Goal: Use online tool/utility: Utilize a website feature to perform a specific function

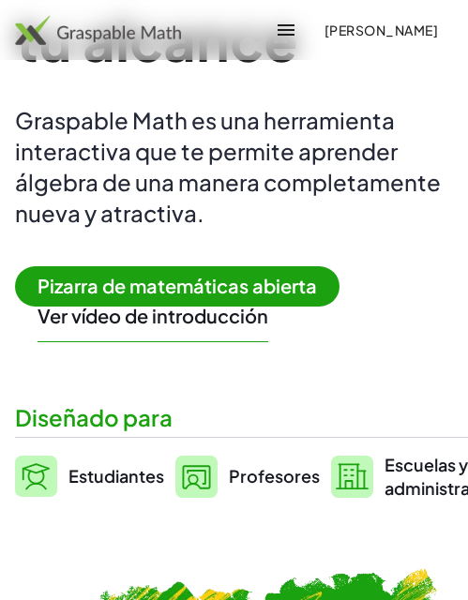
scroll to position [281, 0]
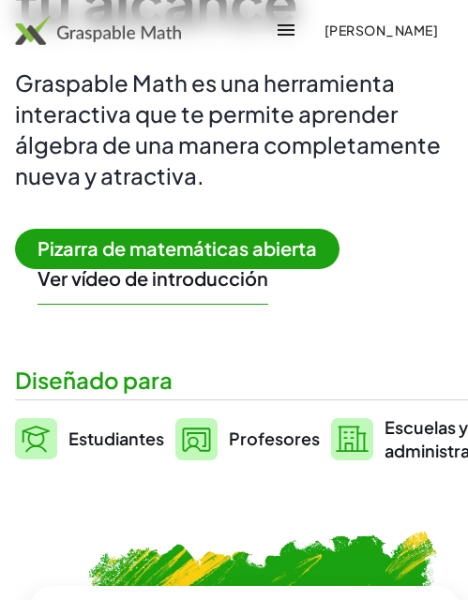
click at [201, 281] on font "Ver vídeo de introducción" at bounding box center [153, 277] width 231 height 23
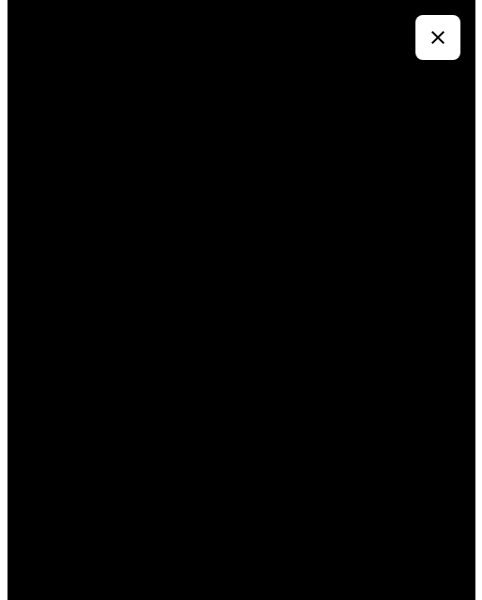
scroll to position [0, 0]
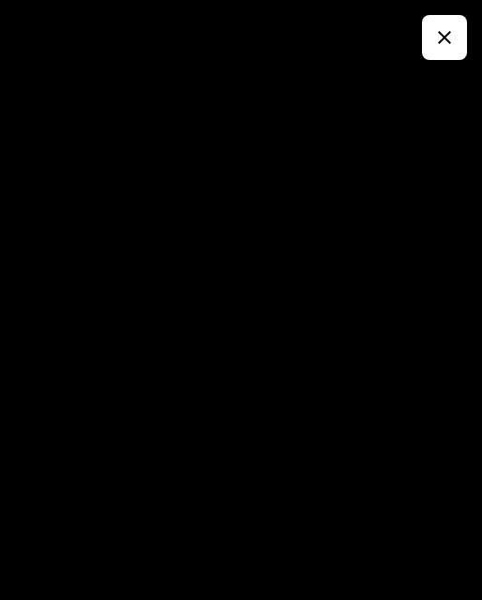
click at [413, 43] on div at bounding box center [241, 300] width 482 height 600
click at [423, 40] on div at bounding box center [241, 300] width 482 height 600
click at [443, 38] on icon "button" at bounding box center [444, 37] width 23 height 23
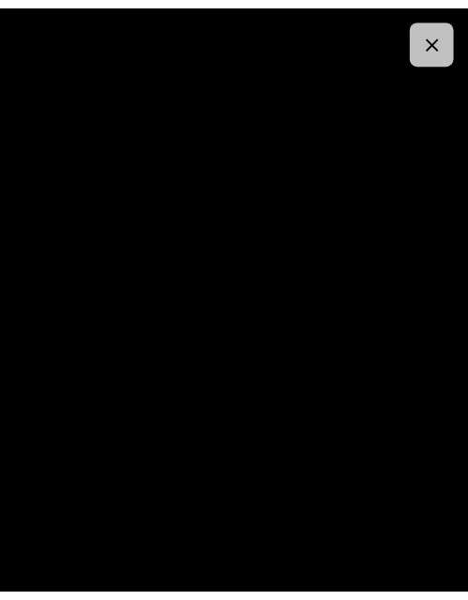
scroll to position [281, 0]
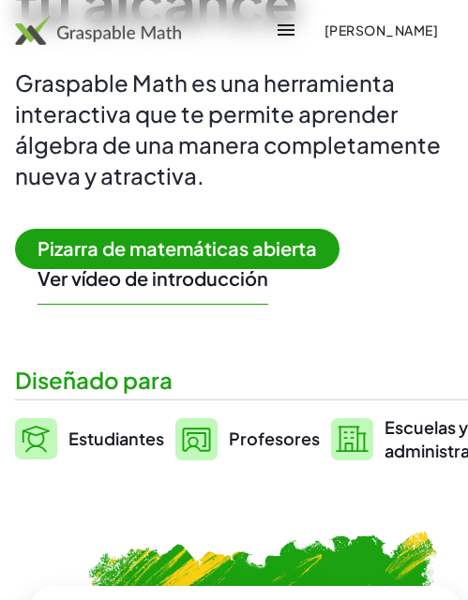
click at [173, 246] on font "Pizarra de matemáticas abierta" at bounding box center [177, 247] width 279 height 23
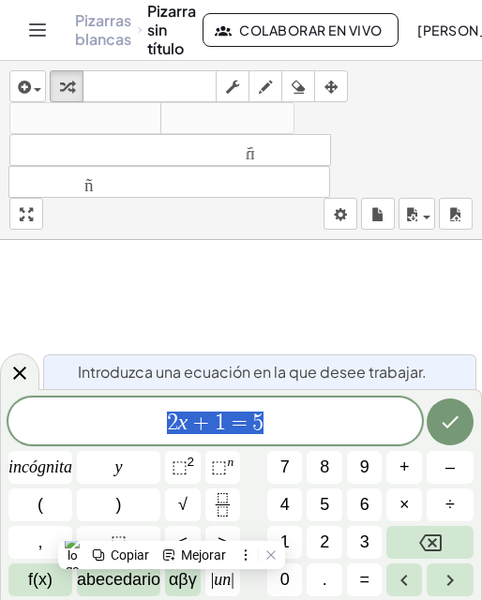
scroll to position [94, 0]
click at [456, 417] on icon "Hecho" at bounding box center [450, 422] width 23 height 23
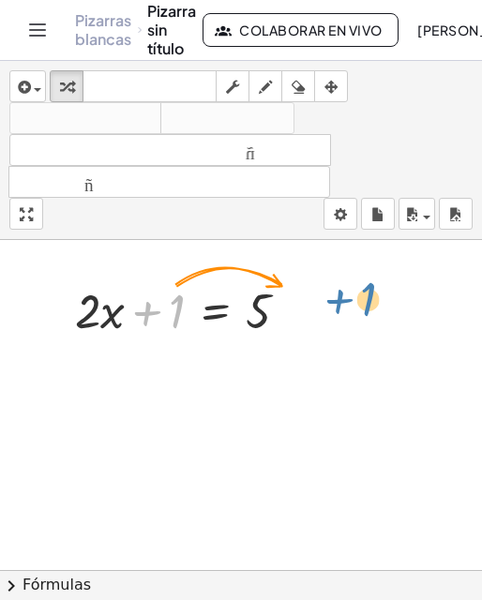
drag, startPoint x: 163, startPoint y: 319, endPoint x: 357, endPoint y: 311, distance: 194.2
click at [357, 311] on div "+ 1 + · 2 · x + 1 = 5" at bounding box center [241, 476] width 482 height 660
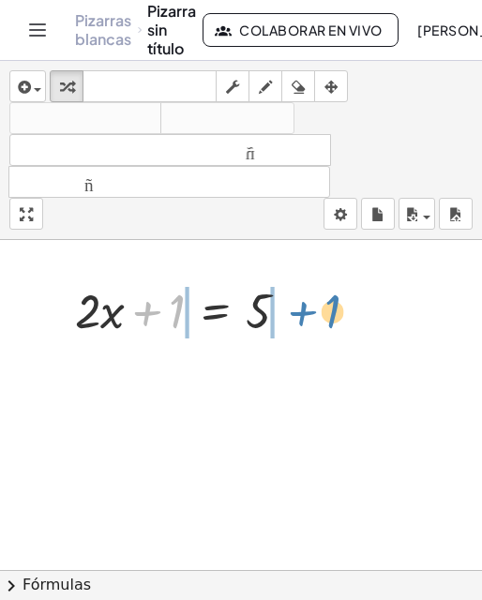
drag, startPoint x: 160, startPoint y: 314, endPoint x: 316, endPoint y: 314, distance: 155.7
click at [316, 314] on div "+ 1 + · 2 · x + 1 = 5" at bounding box center [182, 309] width 271 height 73
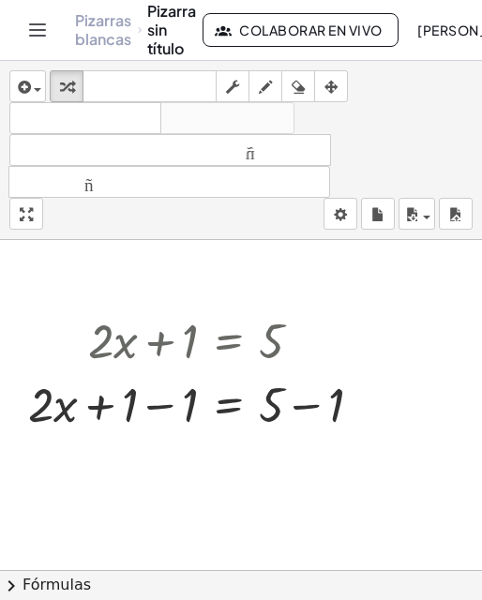
scroll to position [0, 0]
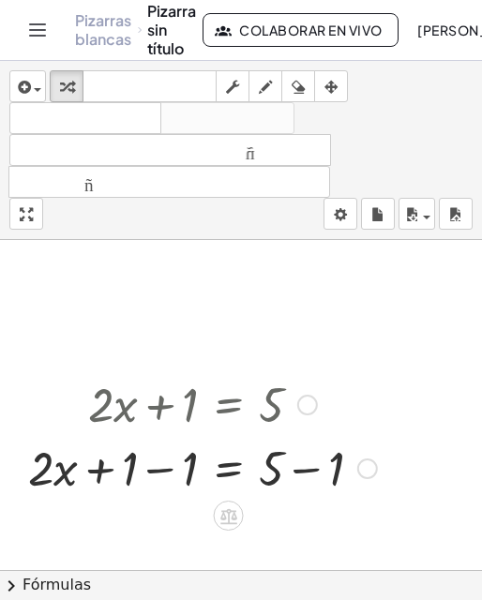
drag, startPoint x: 193, startPoint y: 400, endPoint x: 253, endPoint y: 381, distance: 63.2
click at [253, 381] on div at bounding box center [203, 403] width 368 height 64
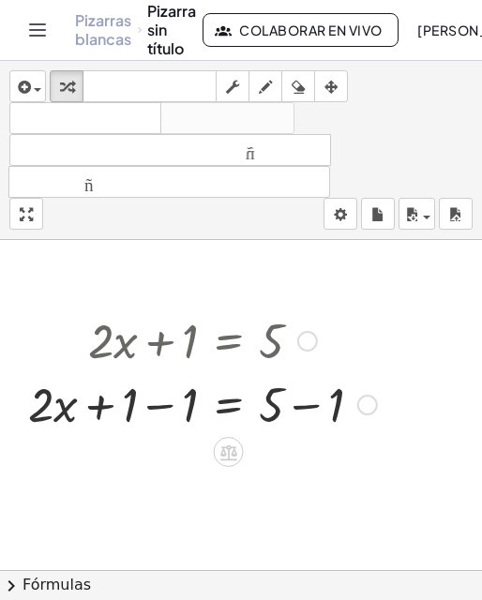
scroll to position [94, 0]
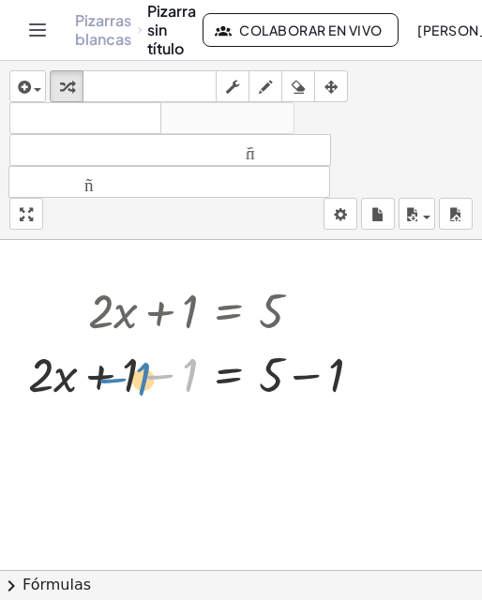
drag, startPoint x: 184, startPoint y: 375, endPoint x: 138, endPoint y: 379, distance: 46.1
click at [138, 379] on div at bounding box center [203, 373] width 368 height 64
click at [171, 368] on div at bounding box center [203, 373] width 368 height 64
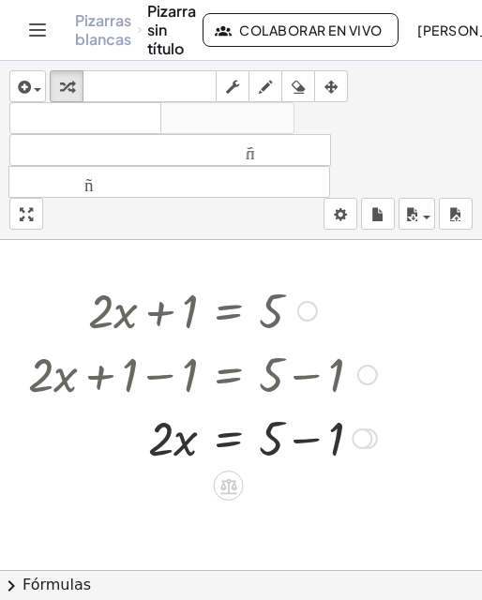
click at [182, 388] on div at bounding box center [203, 373] width 368 height 64
click at [393, 362] on div at bounding box center [241, 476] width 482 height 660
click at [376, 374] on div at bounding box center [367, 375] width 21 height 21
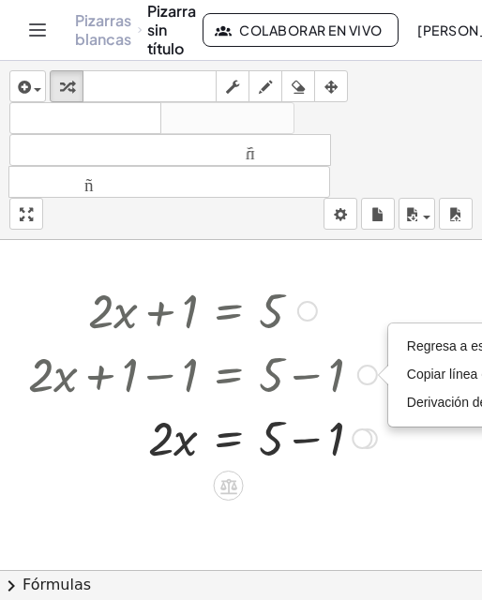
click at [306, 312] on div at bounding box center [307, 311] width 21 height 21
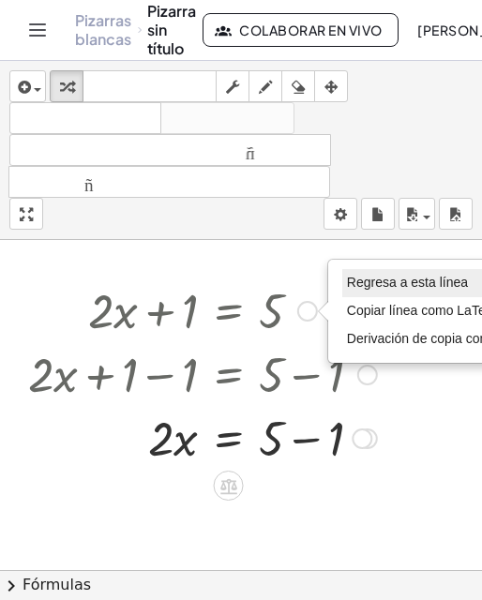
click at [415, 293] on li "Regresa a esta línea" at bounding box center [443, 283] width 202 height 28
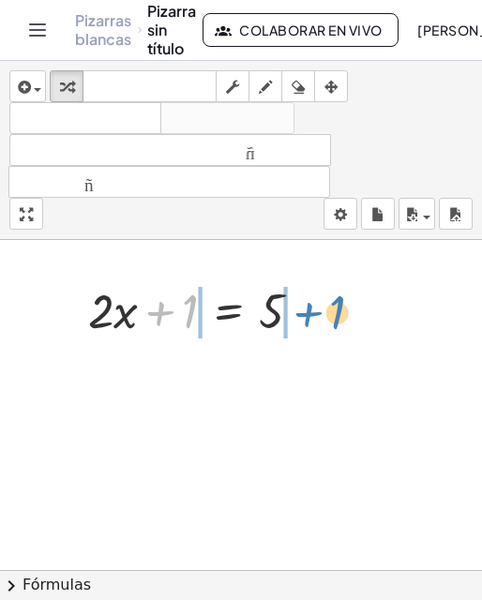
drag, startPoint x: 194, startPoint y: 311, endPoint x: 342, endPoint y: 308, distance: 148.2
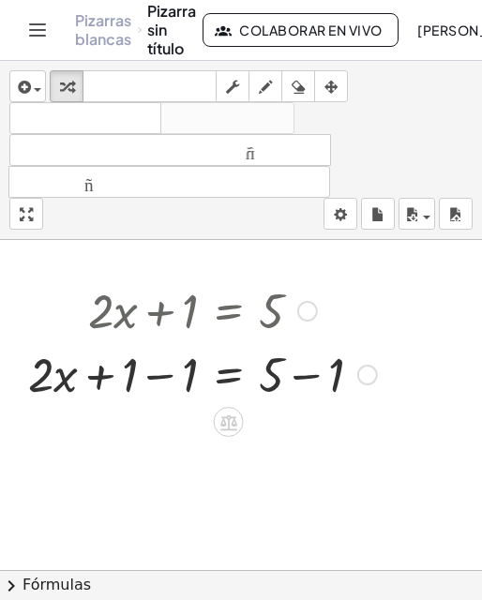
click at [309, 312] on div at bounding box center [307, 311] width 21 height 21
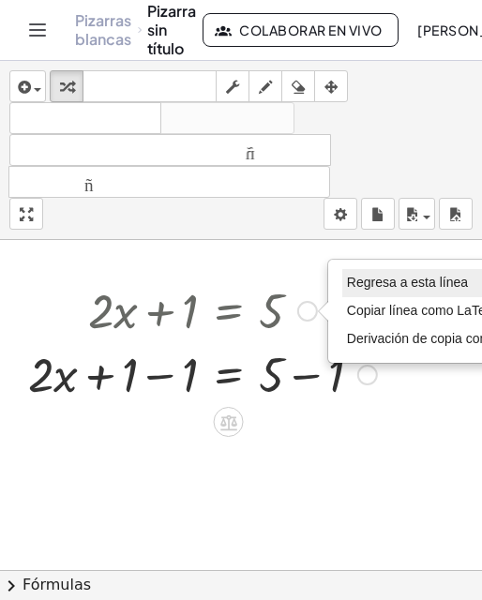
click at [350, 281] on font "Regresa a esta línea" at bounding box center [407, 282] width 121 height 15
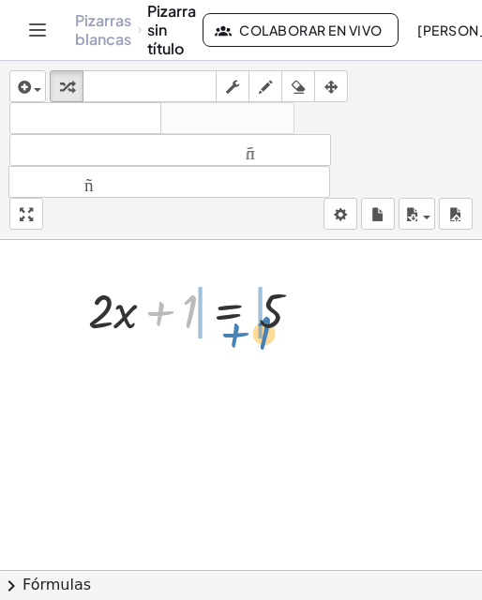
drag, startPoint x: 163, startPoint y: 314, endPoint x: 237, endPoint y: 336, distance: 77.2
click at [237, 336] on div at bounding box center [203, 310] width 248 height 64
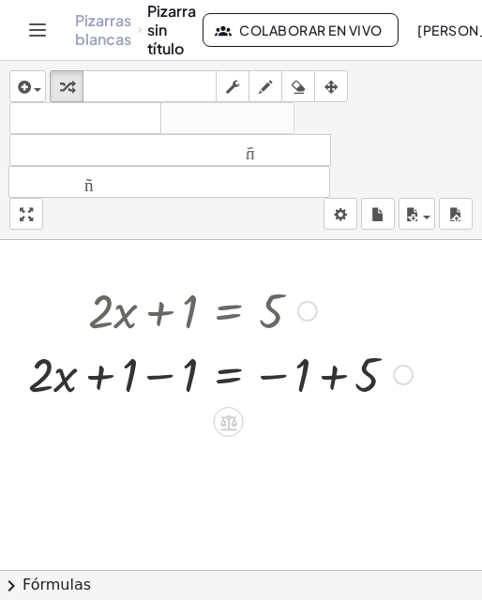
drag, startPoint x: 168, startPoint y: 379, endPoint x: 183, endPoint y: 374, distance: 15.7
click at [167, 379] on div at bounding box center [220, 373] width 403 height 64
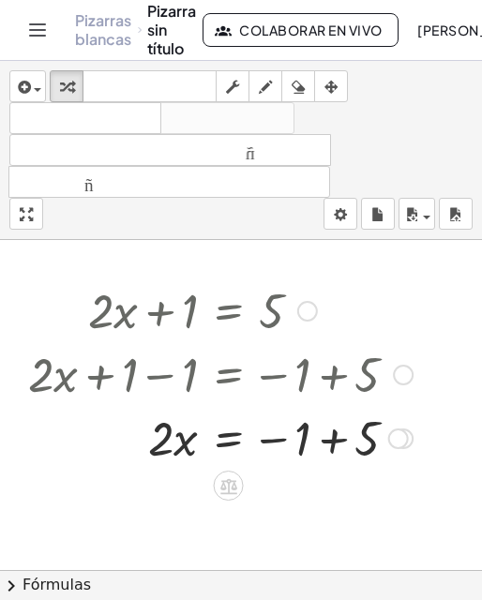
click at [188, 372] on div at bounding box center [220, 373] width 403 height 64
click at [401, 372] on div at bounding box center [403, 375] width 21 height 21
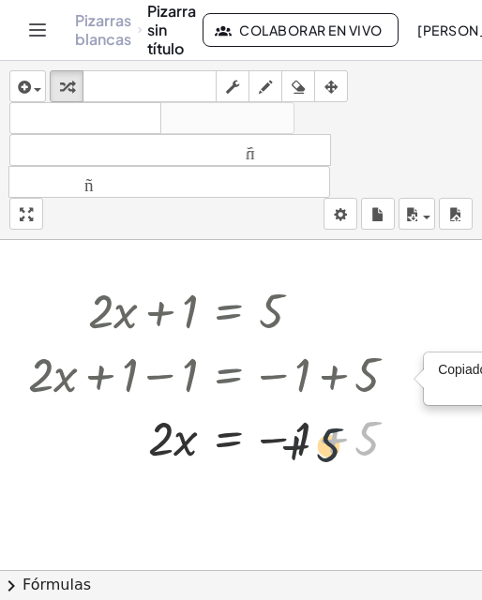
drag, startPoint x: 391, startPoint y: 408, endPoint x: 321, endPoint y: 495, distance: 112.0
click at [339, 416] on div at bounding box center [220, 437] width 403 height 64
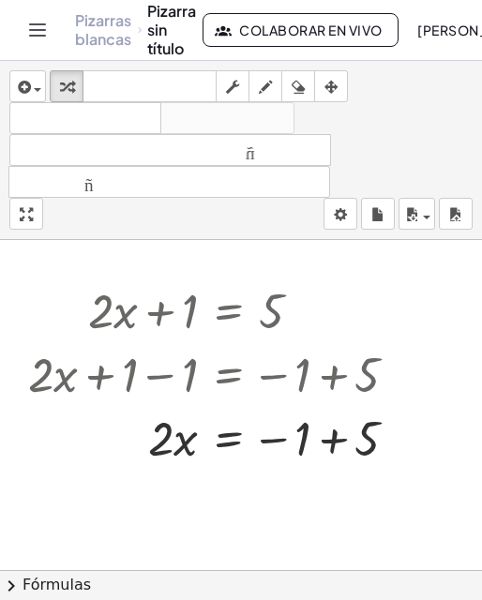
click at [328, 504] on div at bounding box center [241, 476] width 482 height 660
click at [396, 375] on div "Copiado done" at bounding box center [403, 375] width 21 height 21
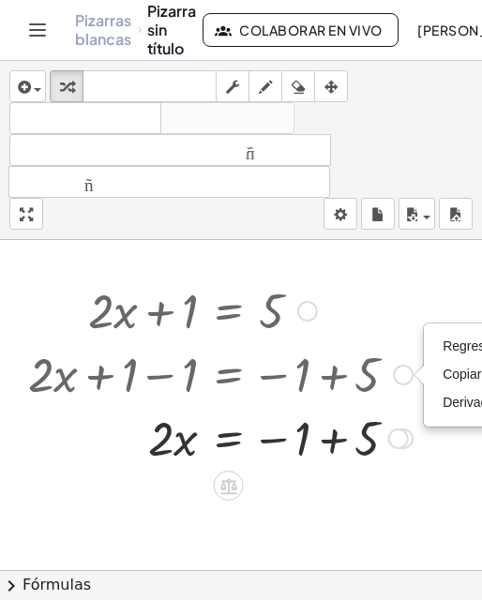
click at [290, 374] on div at bounding box center [220, 373] width 403 height 64
click at [406, 379] on div "Regresa a esta línea Copiar línea como LaTeX Derivación de copia como LaTeX" at bounding box center [403, 375] width 21 height 21
click at [406, 379] on div "Go back to this line Copy line as LaTeX Copy derivation as LaTeX" at bounding box center [403, 375] width 21 height 21
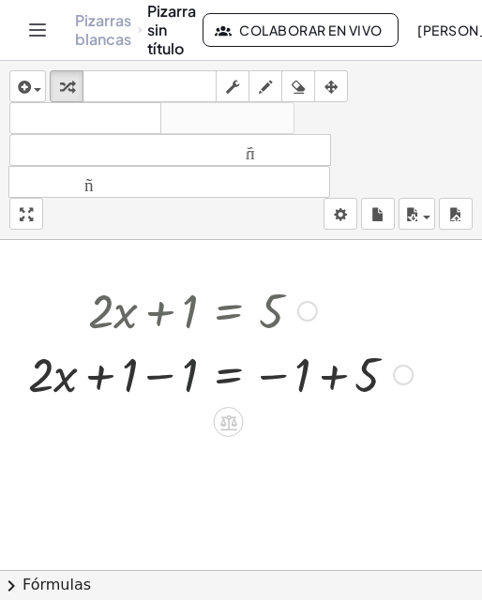
click at [191, 379] on div at bounding box center [220, 373] width 403 height 64
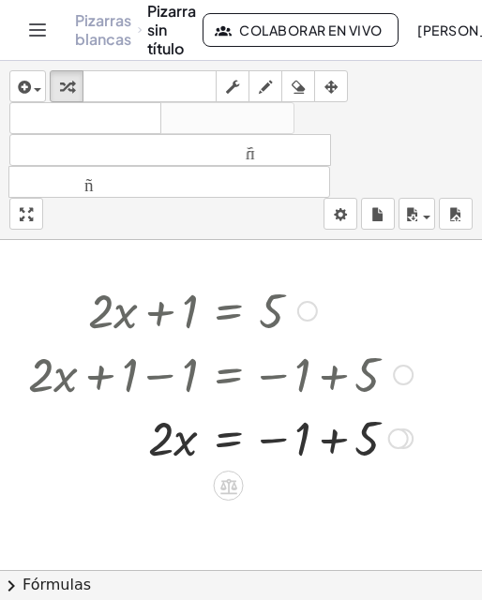
click at [193, 377] on div at bounding box center [220, 373] width 403 height 64
click at [408, 373] on div at bounding box center [403, 375] width 21 height 21
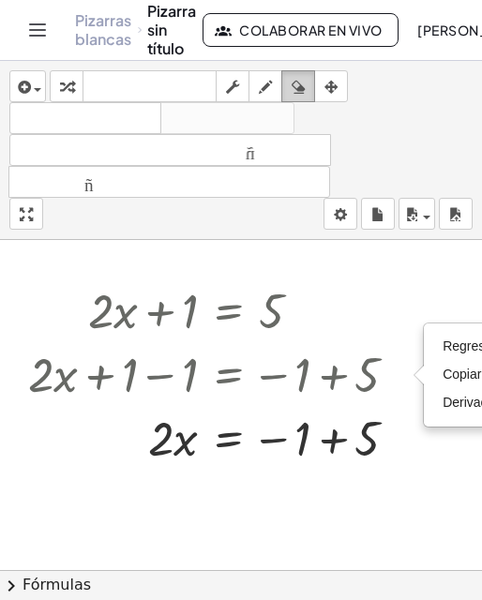
click at [297, 93] on icon "button" at bounding box center [298, 87] width 13 height 23
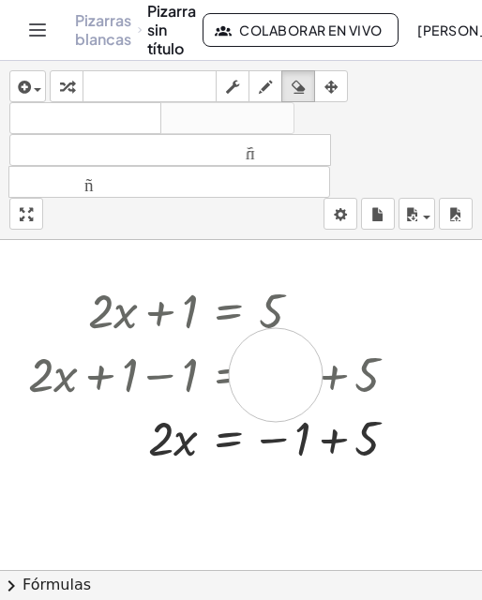
click at [276, 375] on div at bounding box center [241, 476] width 482 height 660
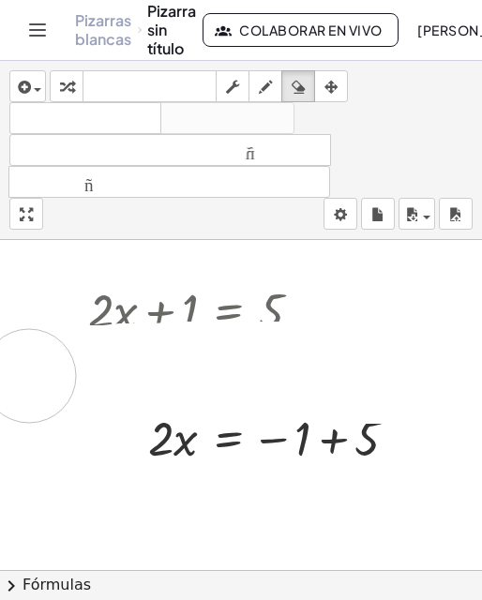
drag, startPoint x: 313, startPoint y: 375, endPoint x: 29, endPoint y: 376, distance: 284.1
click at [29, 376] on div at bounding box center [241, 476] width 482 height 660
drag, startPoint x: 36, startPoint y: 377, endPoint x: 369, endPoint y: 376, distance: 332.9
click at [369, 376] on div at bounding box center [241, 476] width 482 height 660
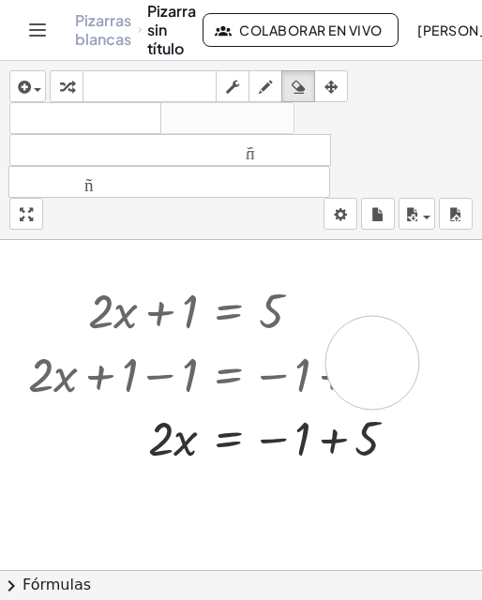
click at [372, 363] on div at bounding box center [241, 476] width 482 height 660
click at [301, 91] on icon "button" at bounding box center [298, 87] width 13 height 23
drag, startPoint x: 321, startPoint y: 372, endPoint x: 363, endPoint y: 377, distance: 42.5
click at [363, 377] on div at bounding box center [241, 476] width 482 height 660
click at [261, 98] on icon "button" at bounding box center [265, 87] width 13 height 23
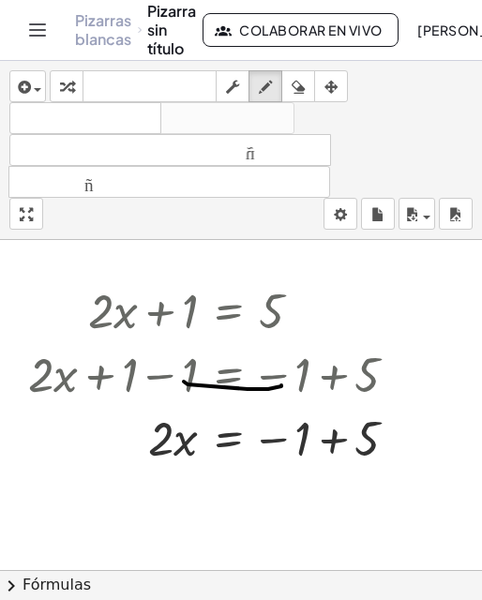
drag, startPoint x: 184, startPoint y: 382, endPoint x: 281, endPoint y: 385, distance: 97.6
click at [281, 385] on div at bounding box center [241, 476] width 482 height 660
drag, startPoint x: 312, startPoint y: 312, endPoint x: 303, endPoint y: 376, distance: 64.4
click at [303, 376] on div at bounding box center [241, 476] width 482 height 660
click at [338, 92] on icon "button" at bounding box center [330, 87] width 13 height 23
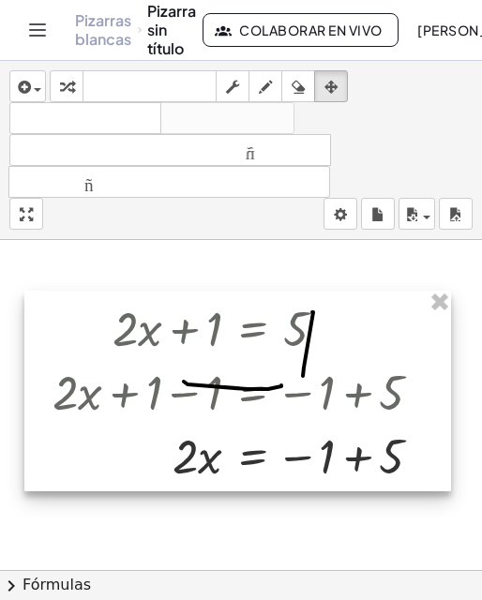
drag, startPoint x: 356, startPoint y: 371, endPoint x: 395, endPoint y: 323, distance: 61.4
click at [381, 367] on div at bounding box center [237, 391] width 427 height 201
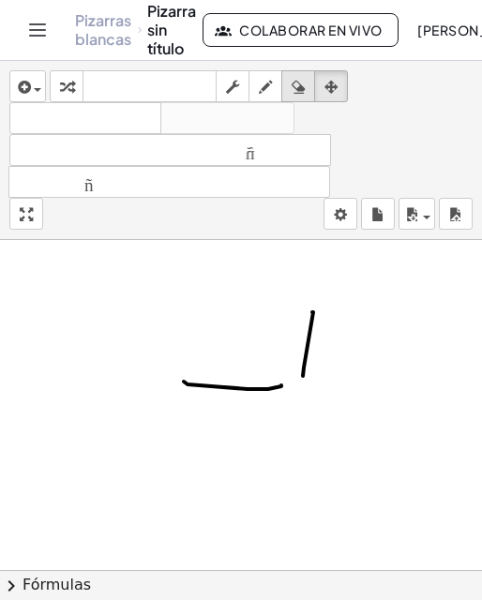
click at [292, 79] on div "button" at bounding box center [298, 86] width 24 height 23
drag, startPoint x: 304, startPoint y: 361, endPoint x: 188, endPoint y: 364, distance: 116.3
click at [188, 364] on div at bounding box center [241, 476] width 482 height 660
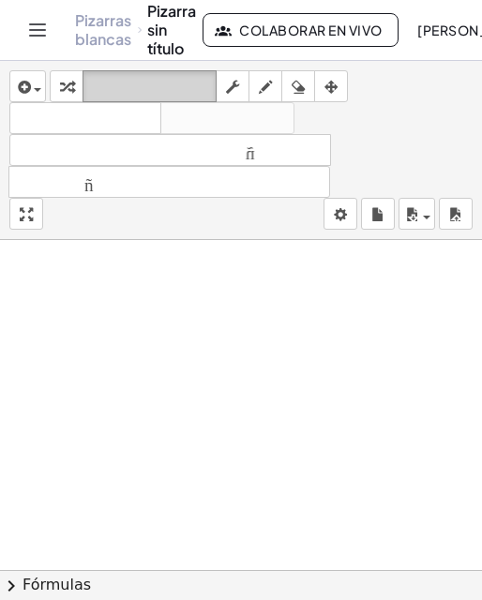
click at [162, 87] on font "teclado" at bounding box center [149, 87] width 125 height 18
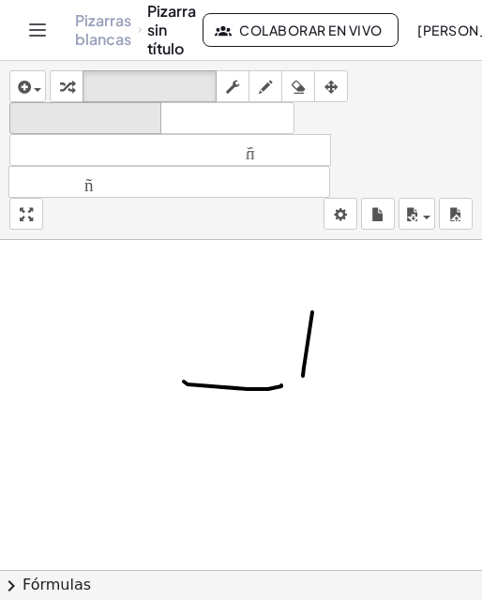
click at [89, 115] on font "deshacer" at bounding box center [85, 119] width 143 height 18
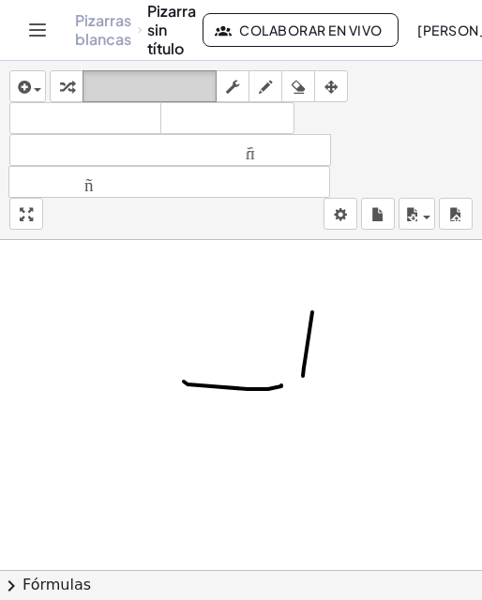
click at [144, 79] on font "teclado" at bounding box center [149, 87] width 125 height 18
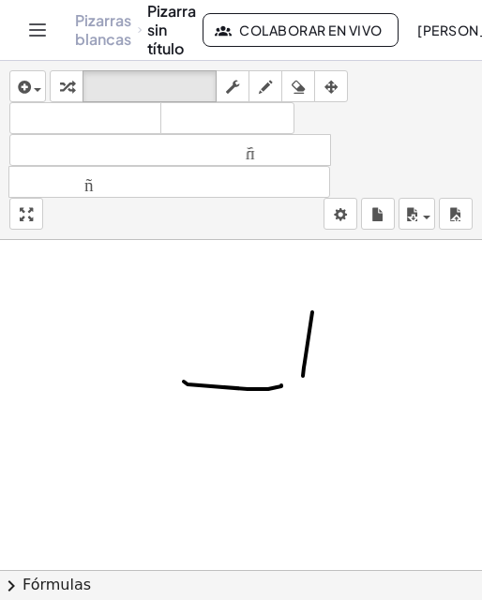
click at [118, 114] on font "deshacer" at bounding box center [85, 119] width 143 height 18
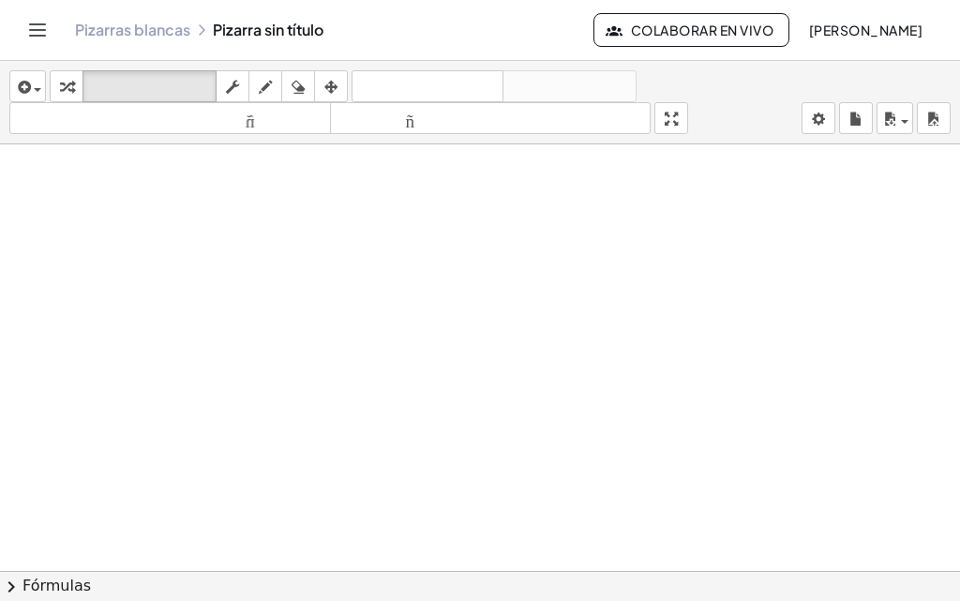
click at [370, 325] on div at bounding box center [480, 477] width 960 height 853
click at [84, 591] on button "chevron_right Fórmulas" at bounding box center [480, 586] width 960 height 30
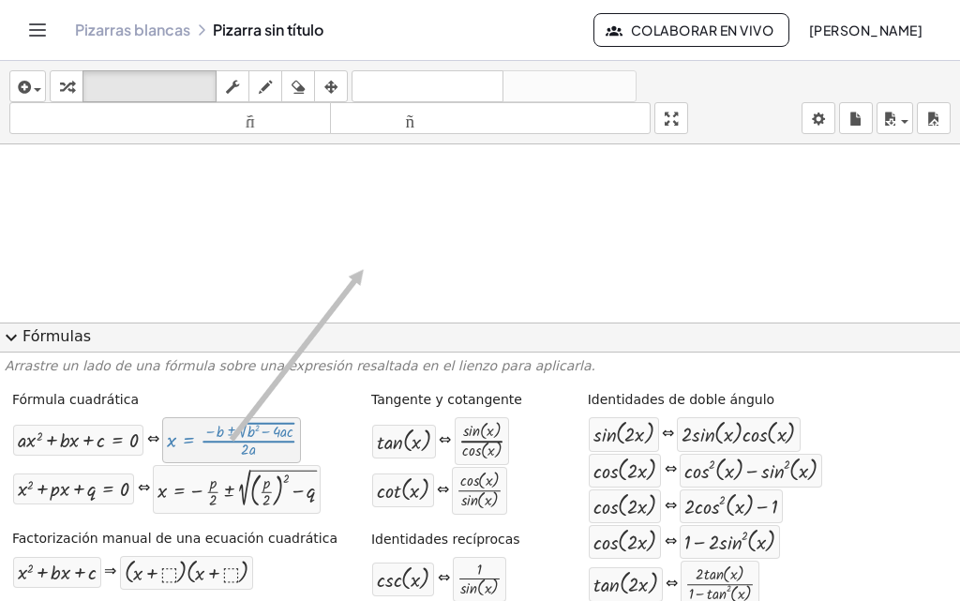
drag, startPoint x: 248, startPoint y: 458, endPoint x: 366, endPoint y: 270, distance: 221.6
drag, startPoint x: 240, startPoint y: 451, endPoint x: 254, endPoint y: 248, distance: 204.0
click at [180, 436] on div at bounding box center [231, 440] width 129 height 36
click at [173, 338] on button "expand_more Fórmulas" at bounding box center [480, 338] width 960 height 30
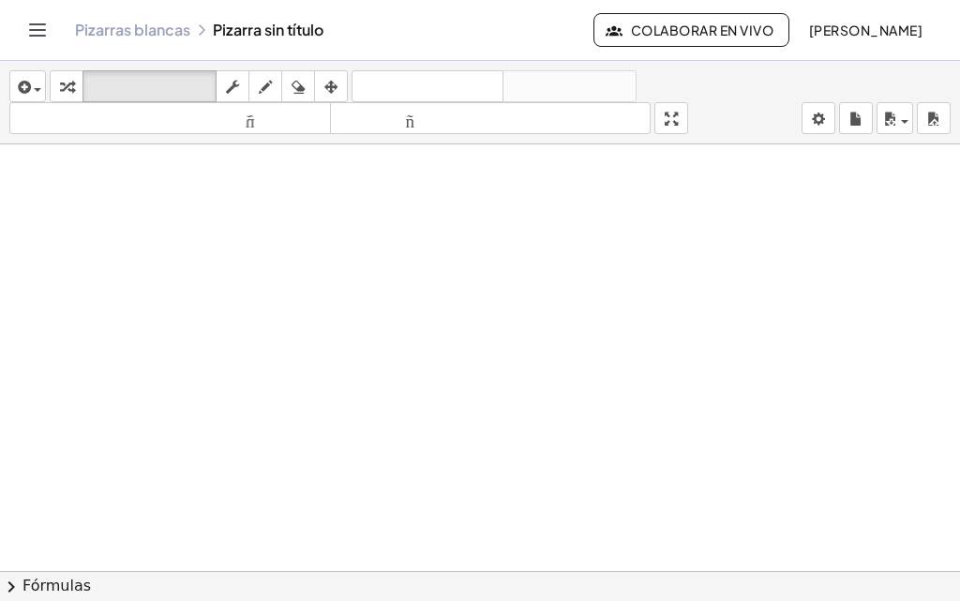
scroll to position [0, 0]
click at [481, 306] on div at bounding box center [480, 570] width 960 height 853
click at [223, 21] on div "Pizarras blancas Pizarra sin título" at bounding box center [334, 30] width 519 height 19
click at [250, 27] on div "Pizarras blancas Pizarra sin título" at bounding box center [334, 30] width 519 height 19
click at [164, 19] on div "Pizarras blancas Pizarra sin título Colaborar en vivo [PERSON_NAME]" at bounding box center [480, 30] width 915 height 60
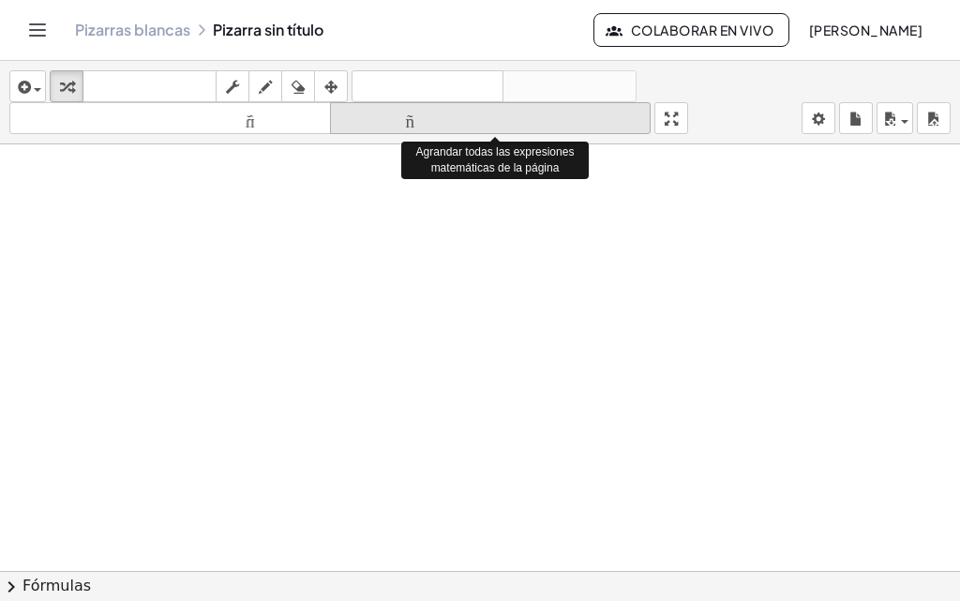
click at [481, 126] on font "tamaño_del_formato" at bounding box center [491, 119] width 312 height 18
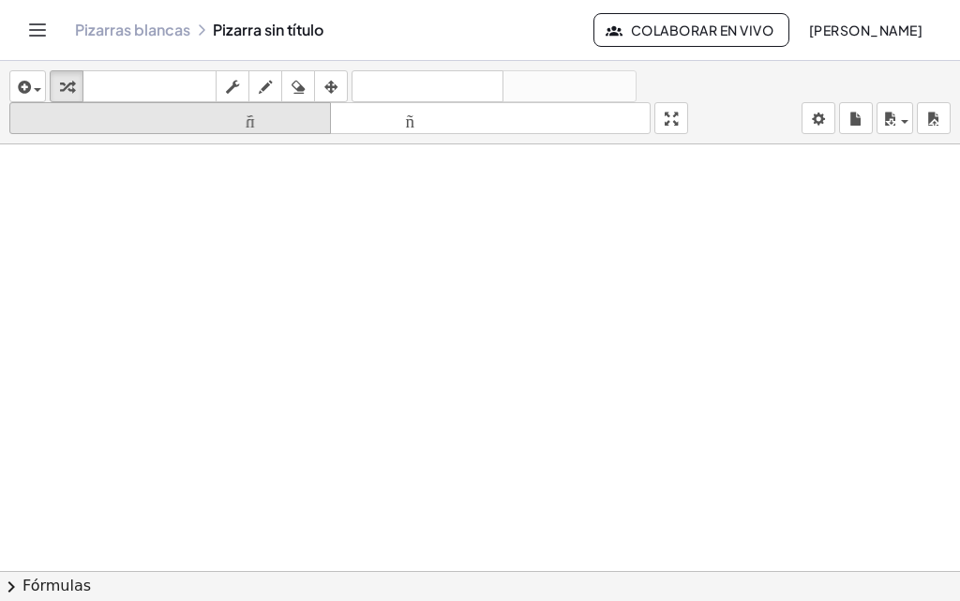
click at [268, 123] on font "tamaño_del_formato" at bounding box center [170, 119] width 312 height 18
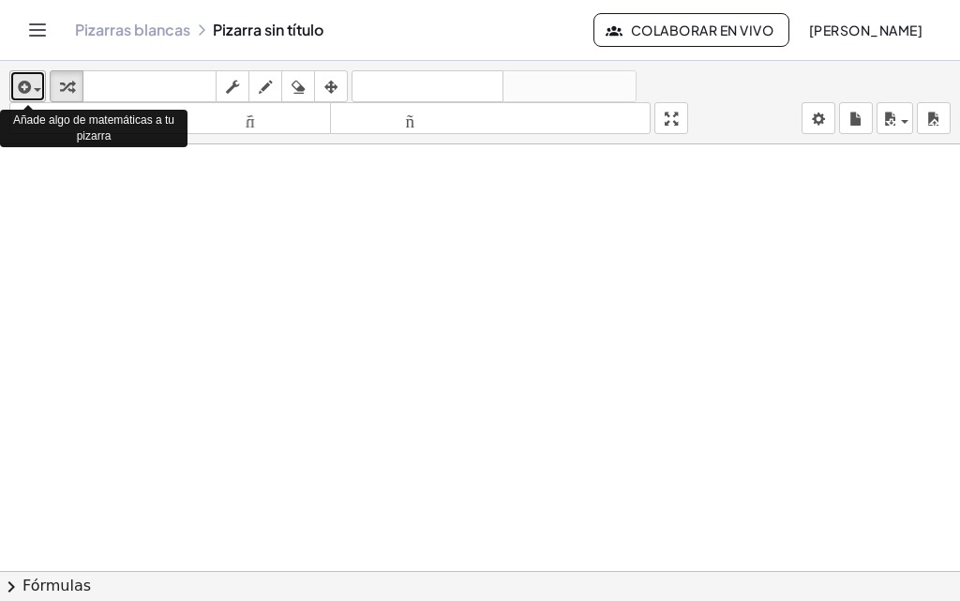
click at [22, 83] on icon "button" at bounding box center [22, 87] width 17 height 23
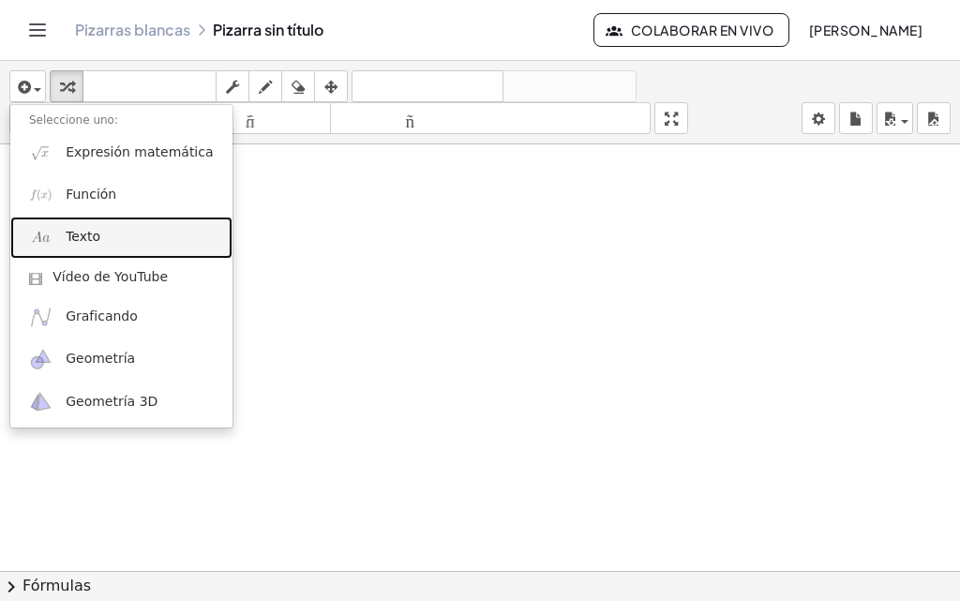
click at [138, 232] on link "Texto" at bounding box center [121, 238] width 222 height 42
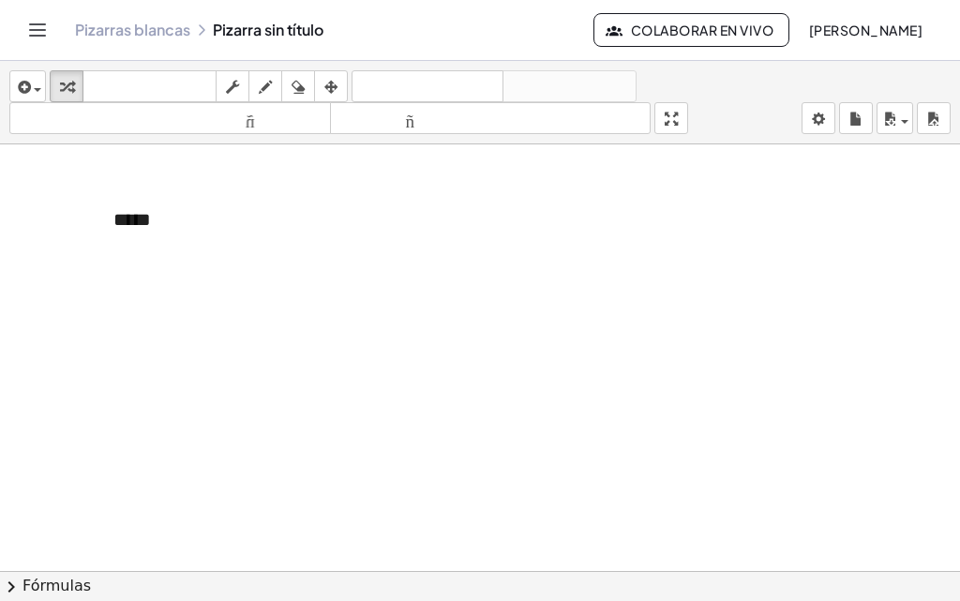
click at [384, 252] on div at bounding box center [480, 570] width 960 height 853
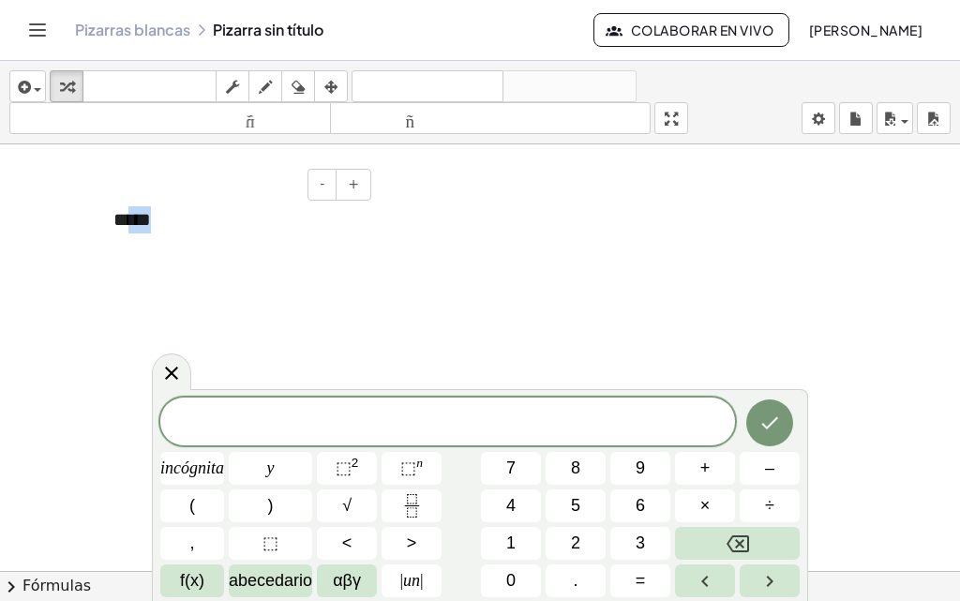
drag, startPoint x: 128, startPoint y: 233, endPoint x: 177, endPoint y: 241, distance: 50.4
click at [173, 238] on div "*****" at bounding box center [235, 233] width 281 height 91
click at [323, 422] on span at bounding box center [447, 423] width 575 height 28
click at [481, 549] on font "1" at bounding box center [510, 543] width 9 height 19
click at [481, 580] on button "0" at bounding box center [511, 580] width 60 height 33
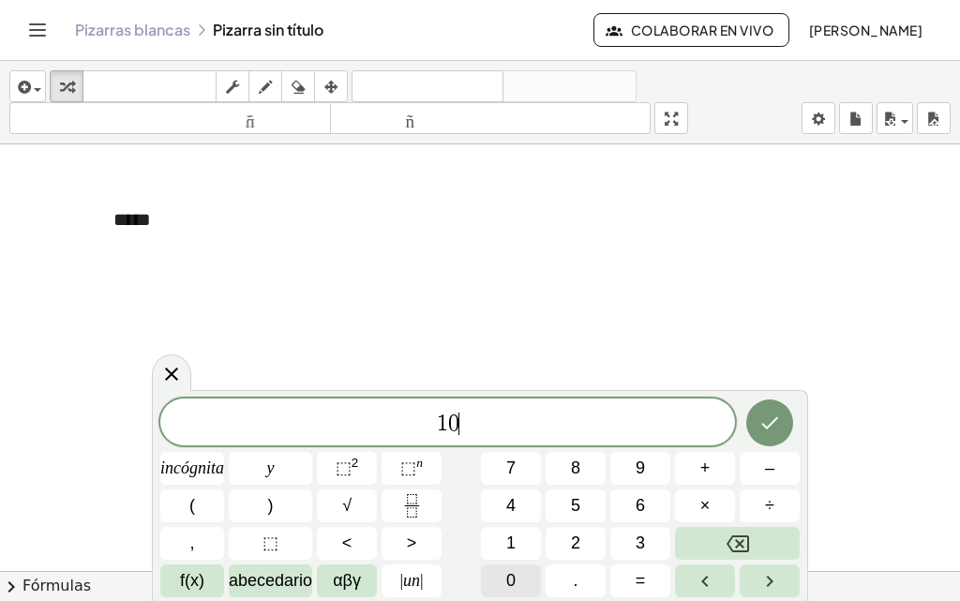
click at [481, 580] on button "0" at bounding box center [511, 580] width 60 height 33
click at [481, 497] on button "×" at bounding box center [705, 505] width 60 height 33
click at [216, 511] on button "(" at bounding box center [192, 505] width 64 height 33
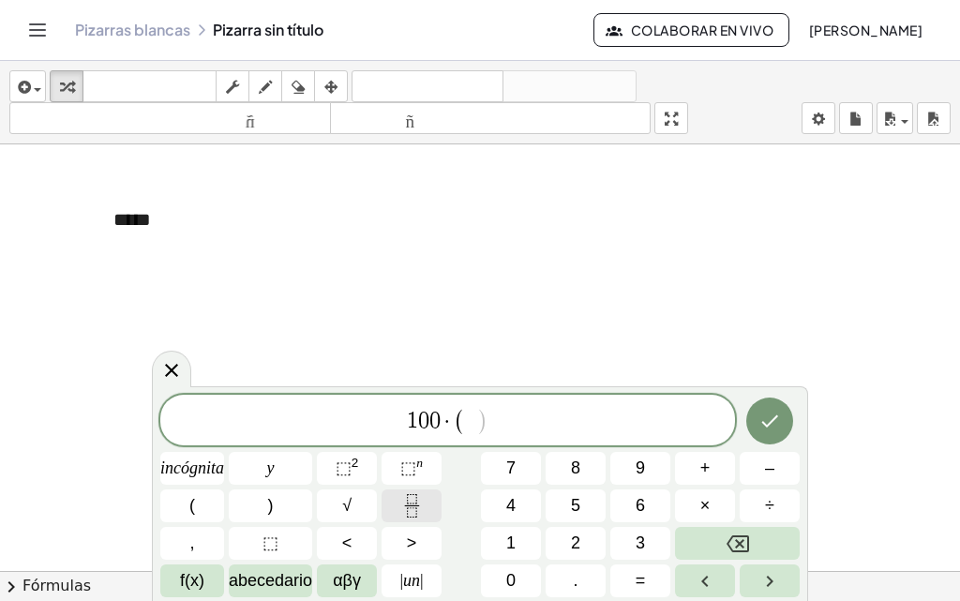
click at [411, 501] on icon "Fracción" at bounding box center [411, 505] width 23 height 23
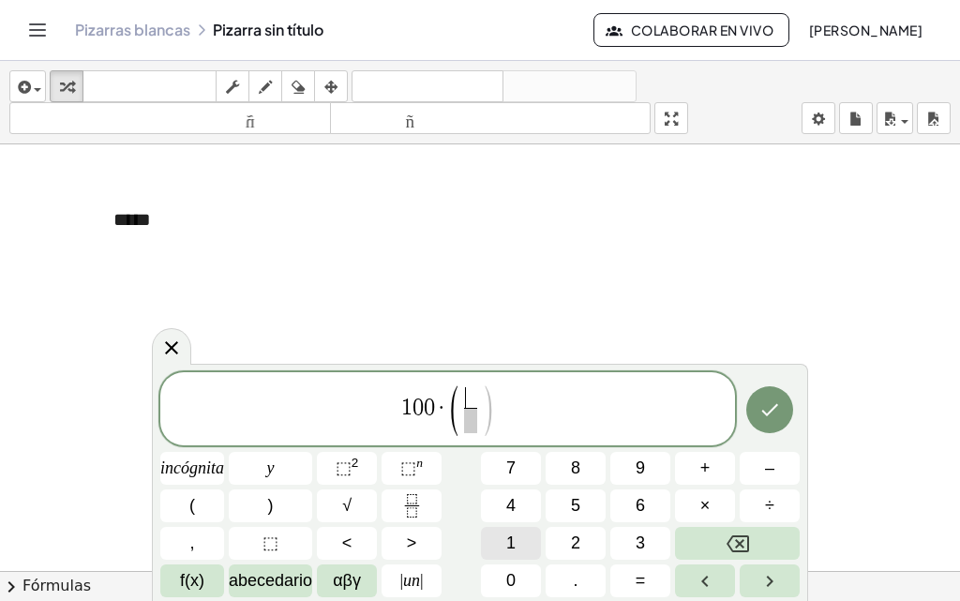
click at [481, 541] on button "1" at bounding box center [511, 543] width 60 height 33
click at [481, 583] on font "0" at bounding box center [510, 580] width 9 height 19
click at [477, 427] on span "​" at bounding box center [471, 420] width 35 height 25
click at [481, 552] on button "1" at bounding box center [511, 543] width 60 height 33
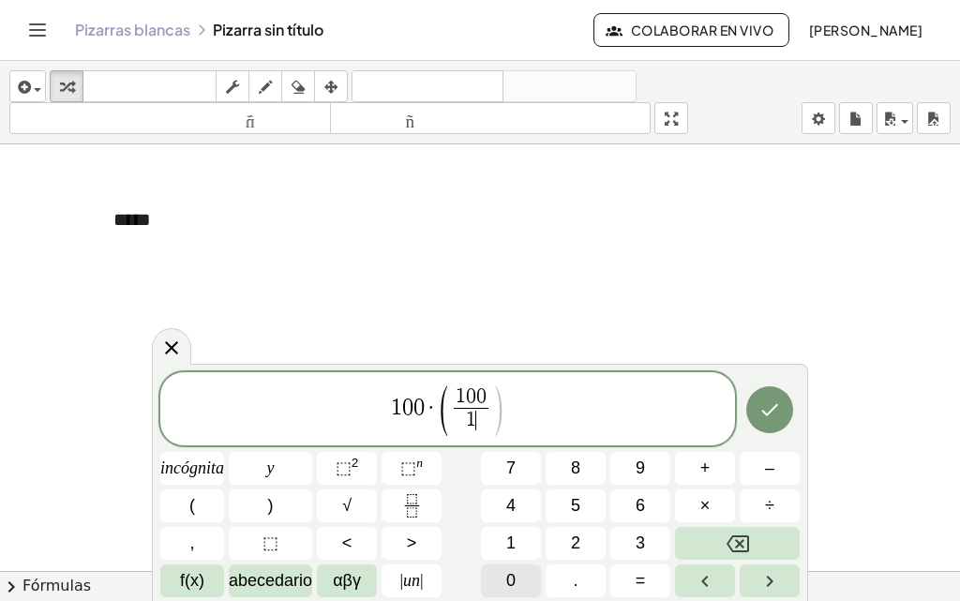
click at [481, 573] on button "0" at bounding box center [511, 580] width 60 height 33
click at [481, 411] on span "1 0 0 · ( 1 0 0 1 0 0 ​ ) ​" at bounding box center [447, 410] width 575 height 53
click at [481, 509] on font "×" at bounding box center [705, 505] width 10 height 19
click at [481, 408] on span ")" at bounding box center [492, 411] width 14 height 55
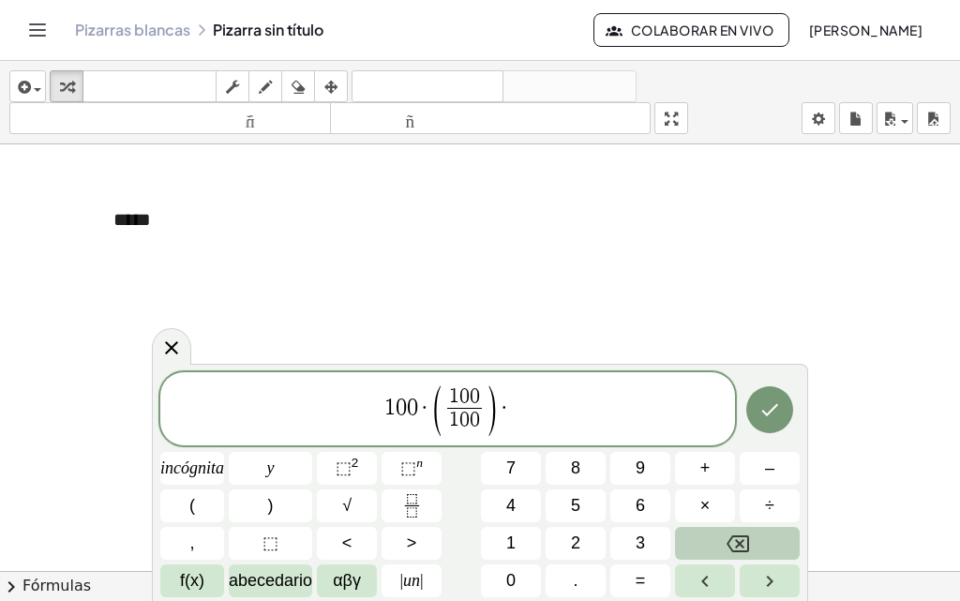
click at [481, 535] on icon "Retroceso" at bounding box center [738, 544] width 23 height 23
click at [481, 425] on span "1 0 0 · ( 1 0 0 1 0 0 ​ ​ · )" at bounding box center [447, 410] width 575 height 53
click at [403, 504] on icon "Fracción" at bounding box center [411, 505] width 23 height 23
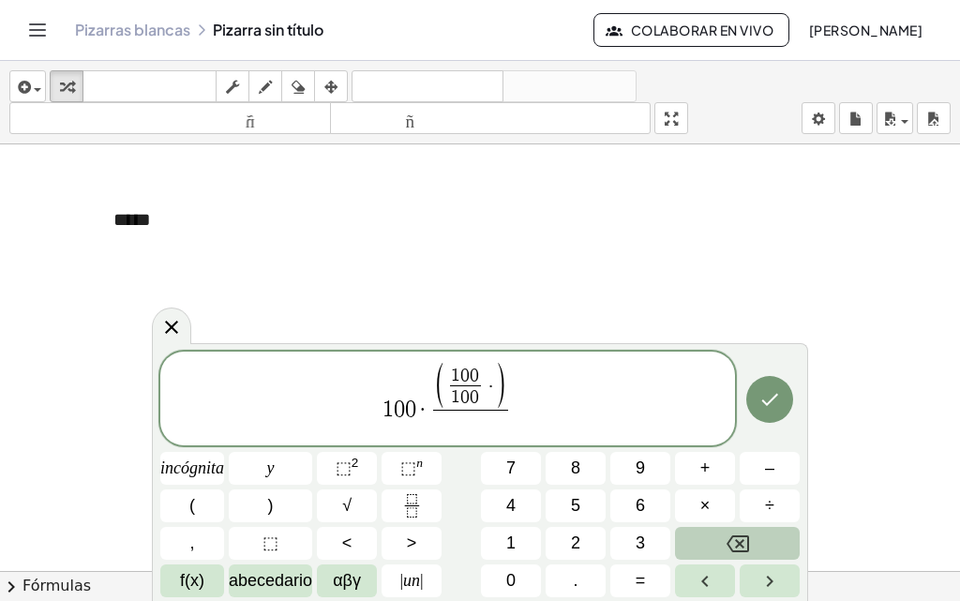
click at [481, 538] on icon "Retroceso" at bounding box center [738, 544] width 23 height 23
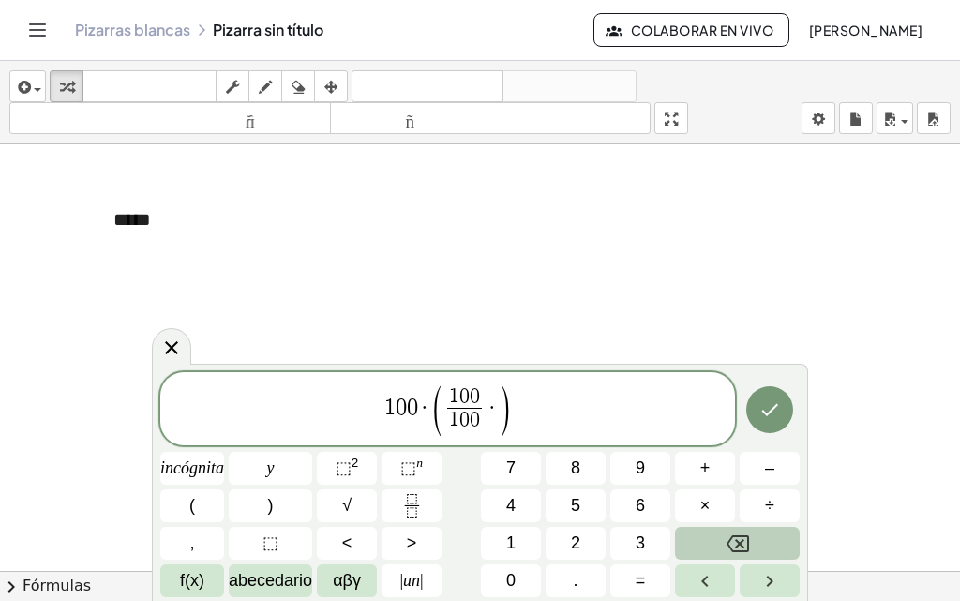
click at [481, 547] on button "Retroceso" at bounding box center [737, 543] width 125 height 33
click at [409, 512] on icon "Fracción" at bounding box center [411, 505] width 23 height 23
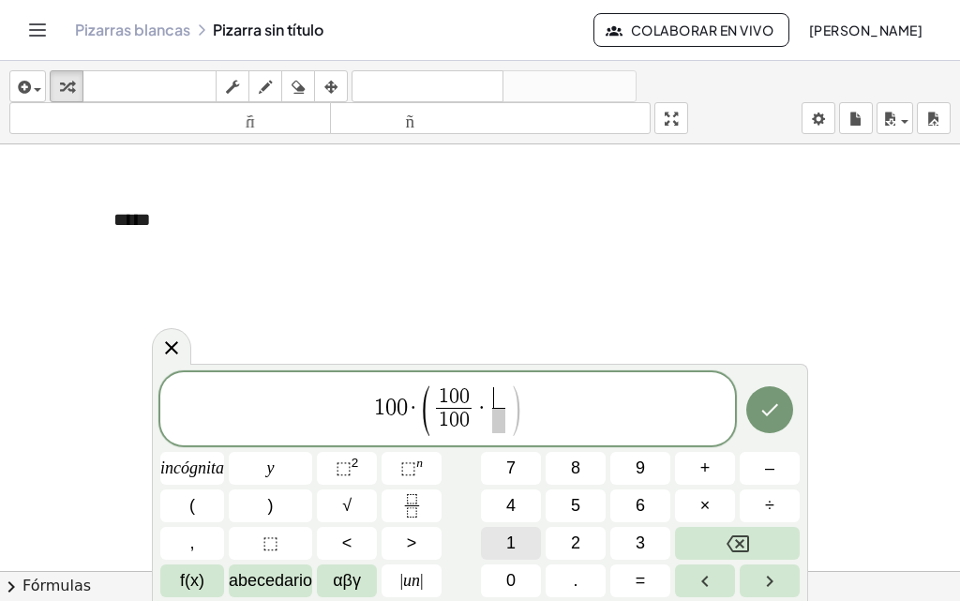
click at [481, 537] on font "1" at bounding box center [510, 543] width 9 height 19
click at [481, 570] on button "0" at bounding box center [511, 580] width 60 height 33
click at [481, 429] on span at bounding box center [499, 420] width 24 height 25
click at [481, 535] on button "3" at bounding box center [640, 543] width 60 height 33
click at [481, 516] on button "6" at bounding box center [640, 505] width 60 height 33
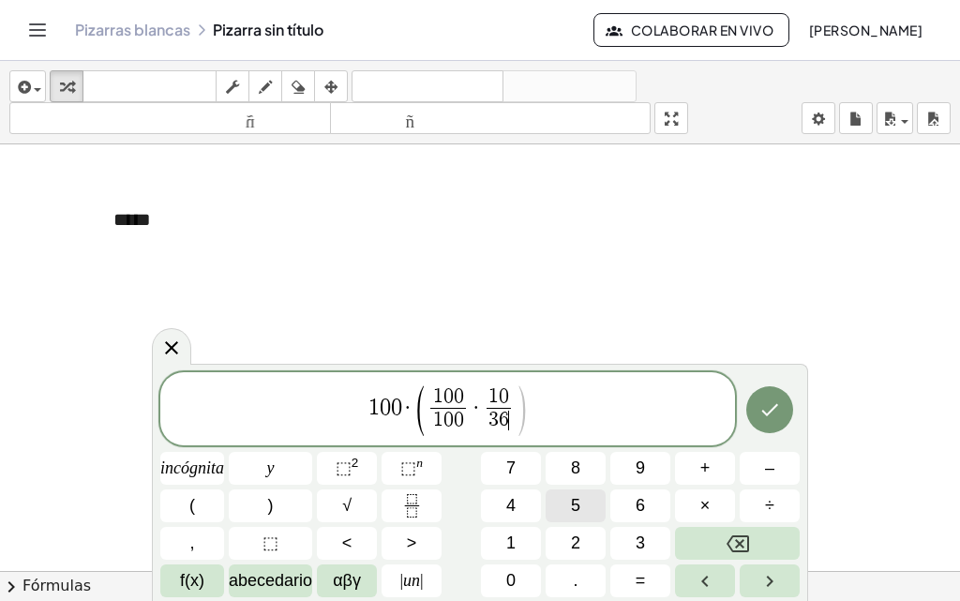
click at [481, 507] on font "5" at bounding box center [575, 505] width 9 height 19
click at [481, 409] on span "1 0 0 · ( 1 0 0 1 0 0 ​ · 1 0 3 6 5 ​ ​ )" at bounding box center [447, 410] width 575 height 53
click at [297, 521] on button ")" at bounding box center [270, 505] width 83 height 33
click at [481, 405] on icon "Hecho" at bounding box center [770, 410] width 23 height 23
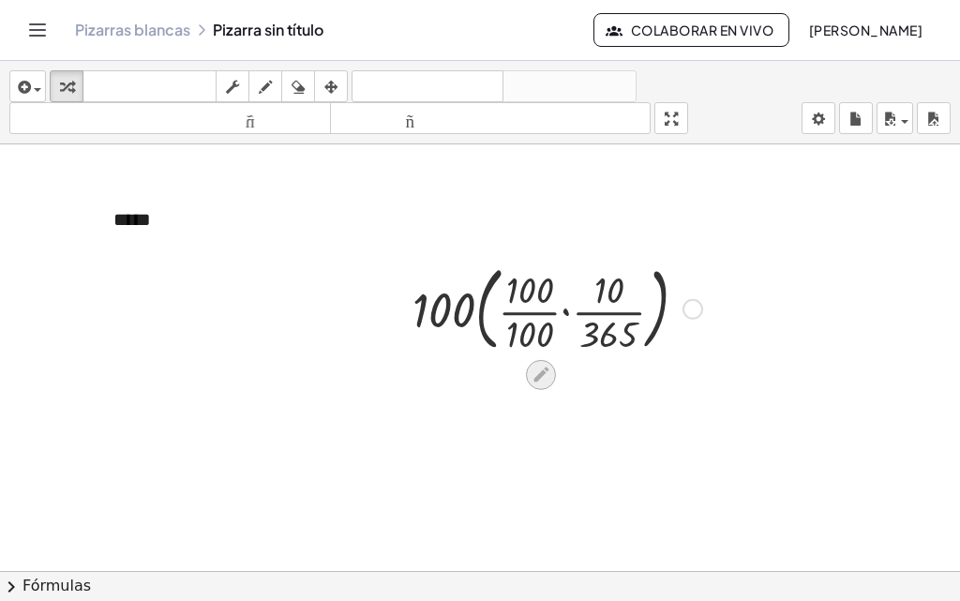
click at [481, 378] on icon at bounding box center [541, 375] width 15 height 15
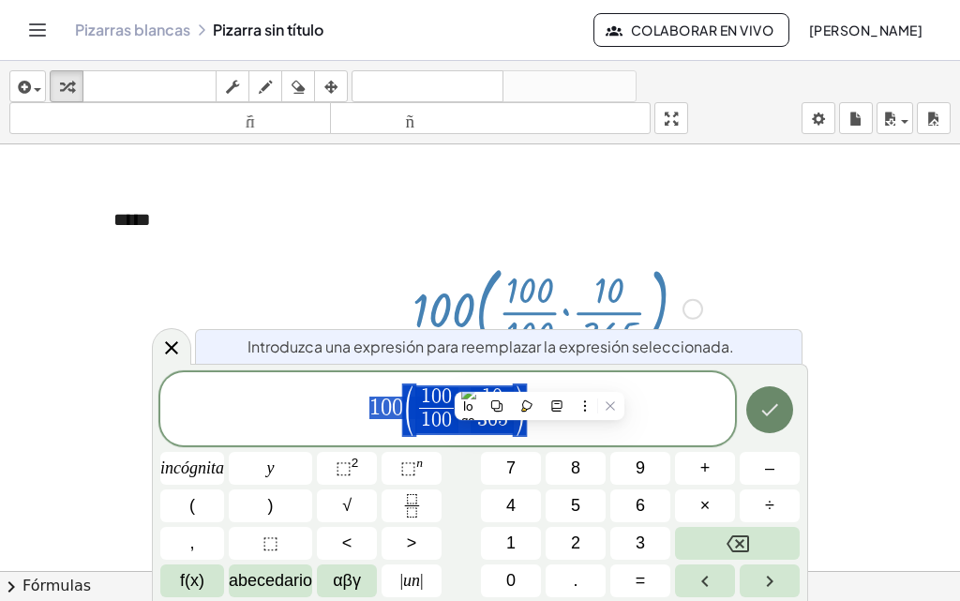
click at [481, 415] on icon "Hecho" at bounding box center [770, 410] width 23 height 23
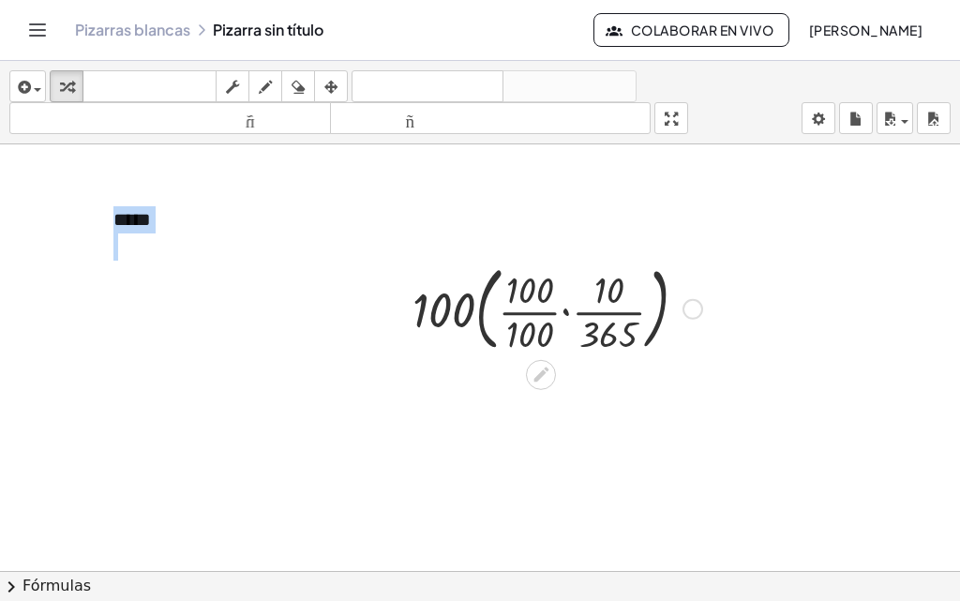
click at [481, 368] on div "- + ***** · 100 · ( · · 100 · 100 · · 10 · 365 )" at bounding box center [480, 570] width 960 height 853
click at [481, 284] on div at bounding box center [557, 307] width 308 height 101
click at [481, 325] on div at bounding box center [557, 307] width 308 height 101
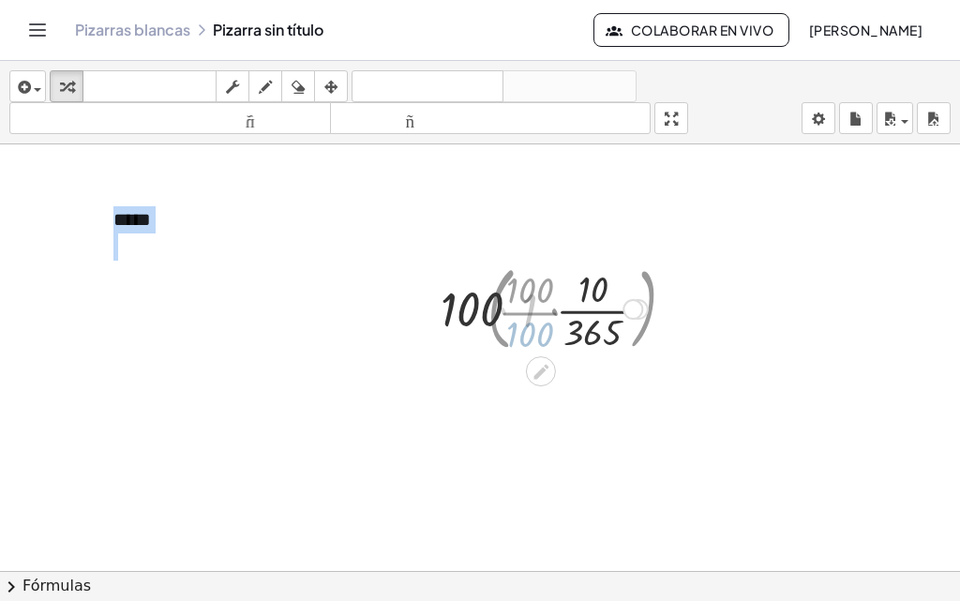
click at [481, 296] on div at bounding box center [558, 308] width 200 height 94
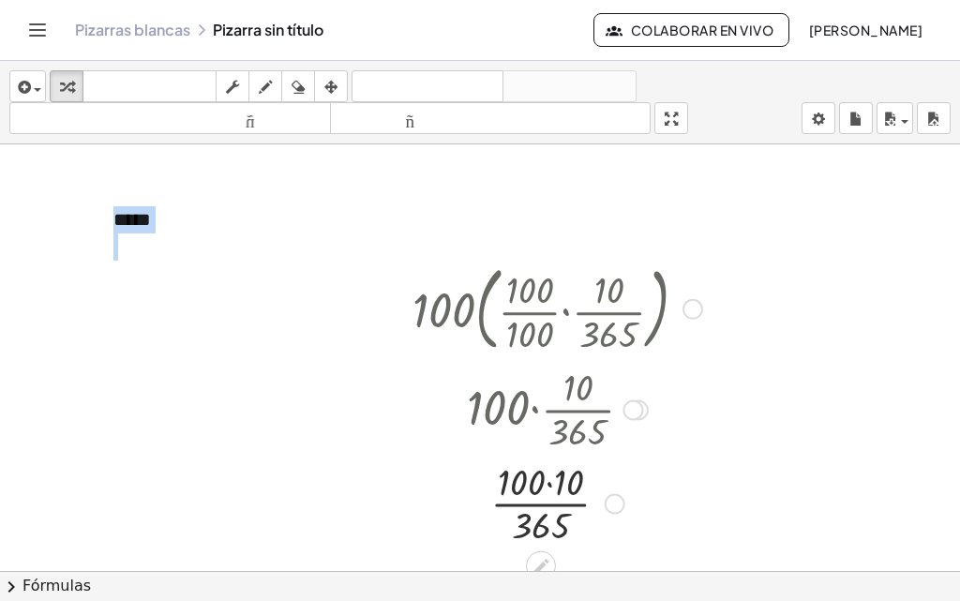
click at [481, 308] on div at bounding box center [693, 309] width 21 height 21
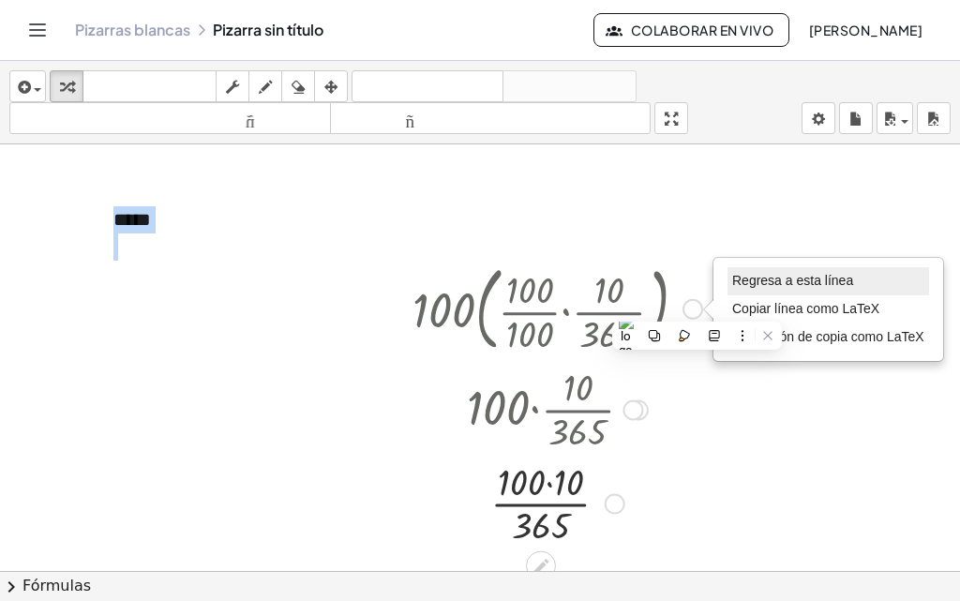
click at [481, 282] on font "Regresa a esta línea" at bounding box center [792, 280] width 121 height 15
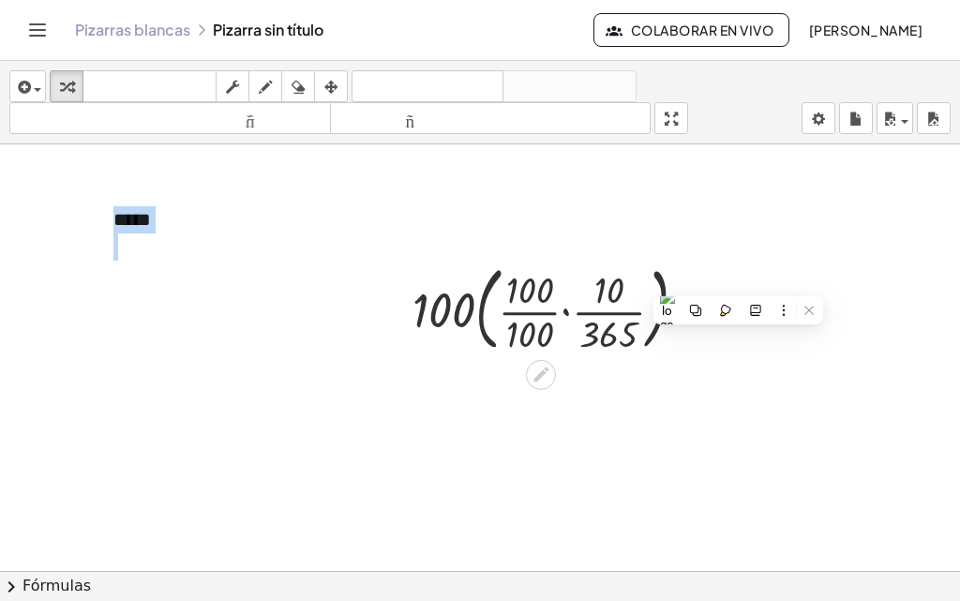
click at [481, 289] on div at bounding box center [557, 307] width 308 height 101
click at [481, 285] on div at bounding box center [557, 307] width 308 height 101
click at [481, 301] on div at bounding box center [557, 307] width 308 height 101
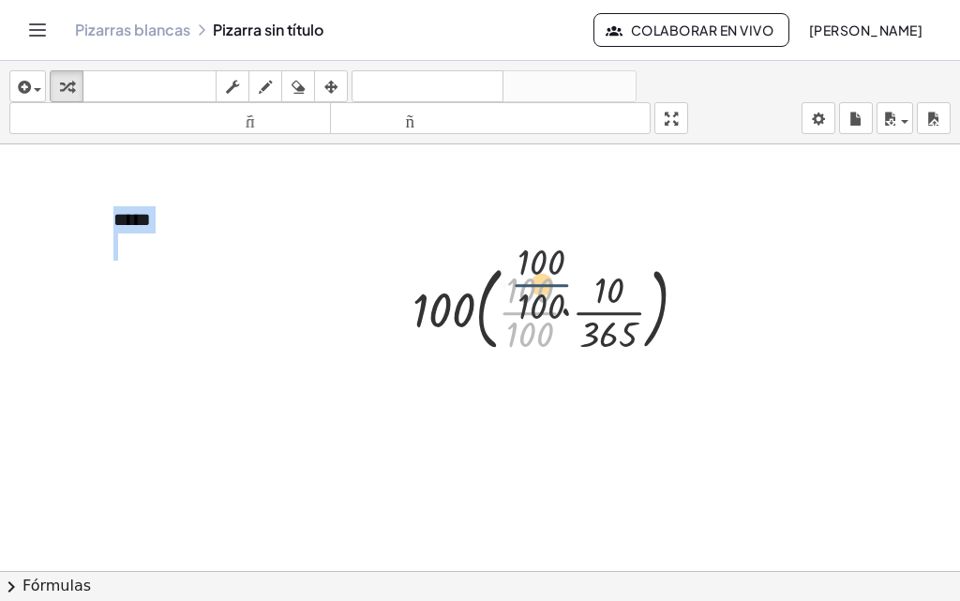
drag, startPoint x: 522, startPoint y: 323, endPoint x: 536, endPoint y: 288, distance: 37.4
click at [481, 288] on div at bounding box center [557, 307] width 308 height 101
click at [481, 293] on div at bounding box center [557, 307] width 308 height 101
click at [481, 336] on div at bounding box center [557, 307] width 308 height 101
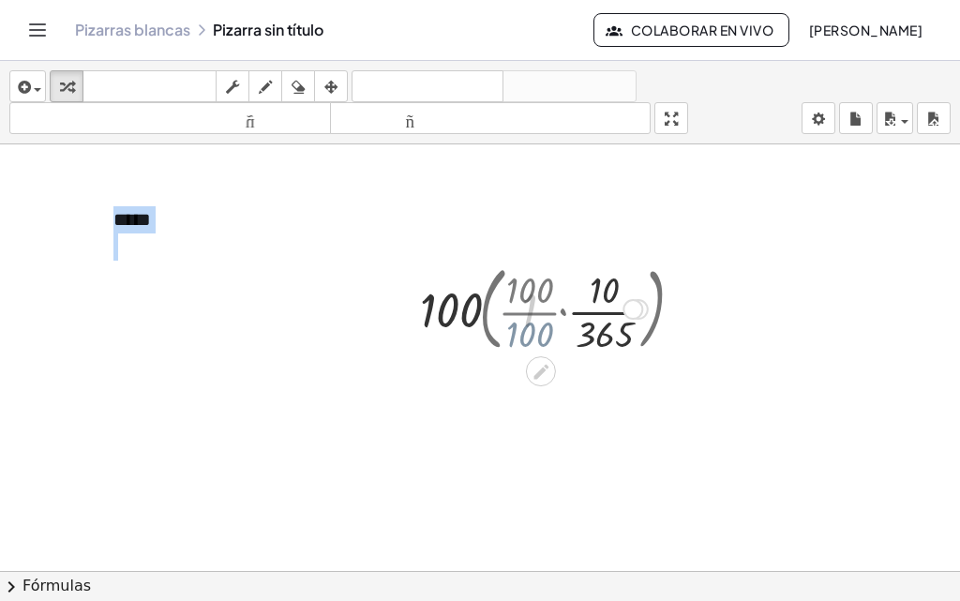
click at [481, 278] on div at bounding box center [558, 308] width 200 height 94
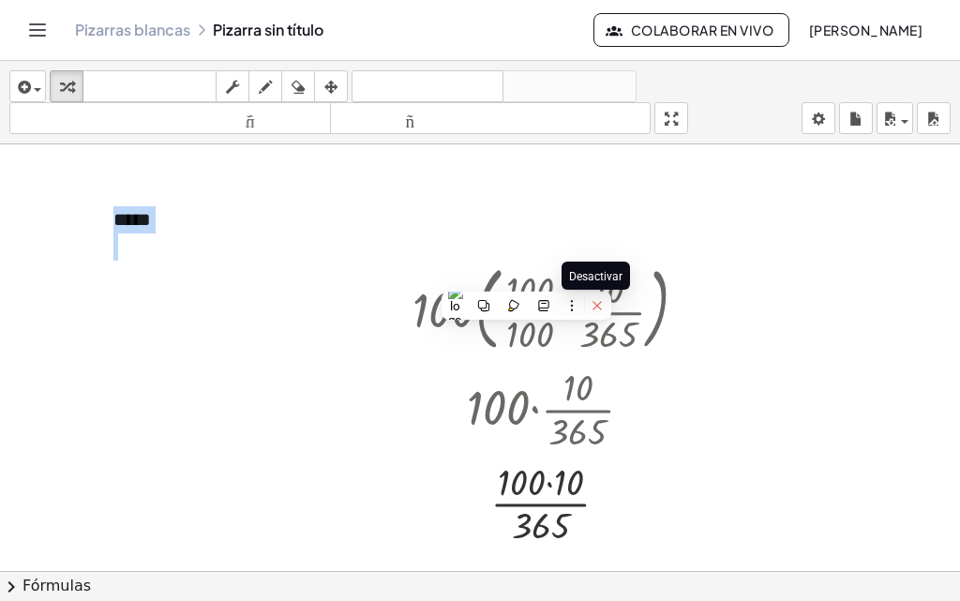
click at [481, 303] on icon at bounding box center [597, 305] width 13 height 13
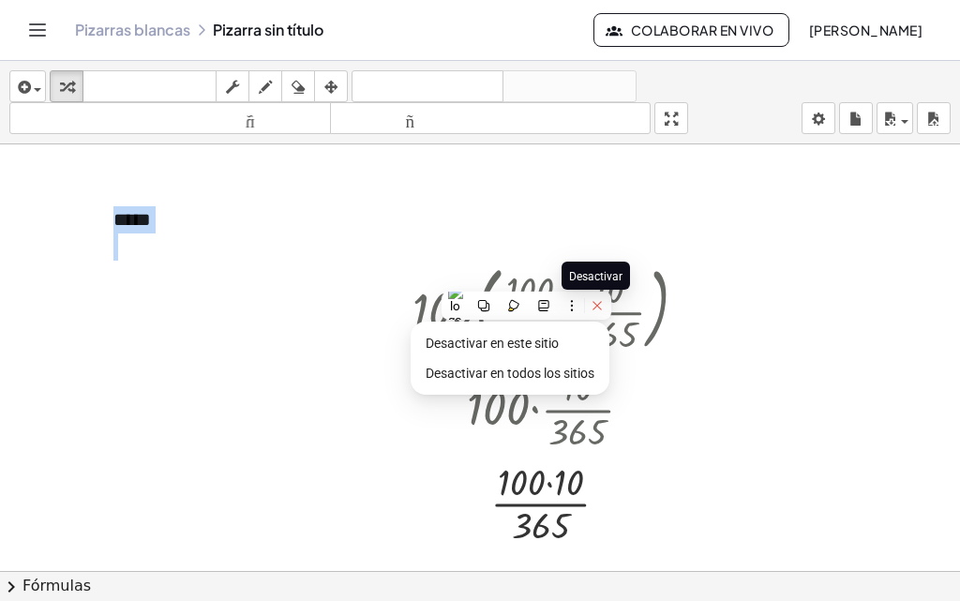
click at [481, 309] on icon at bounding box center [597, 305] width 8 height 8
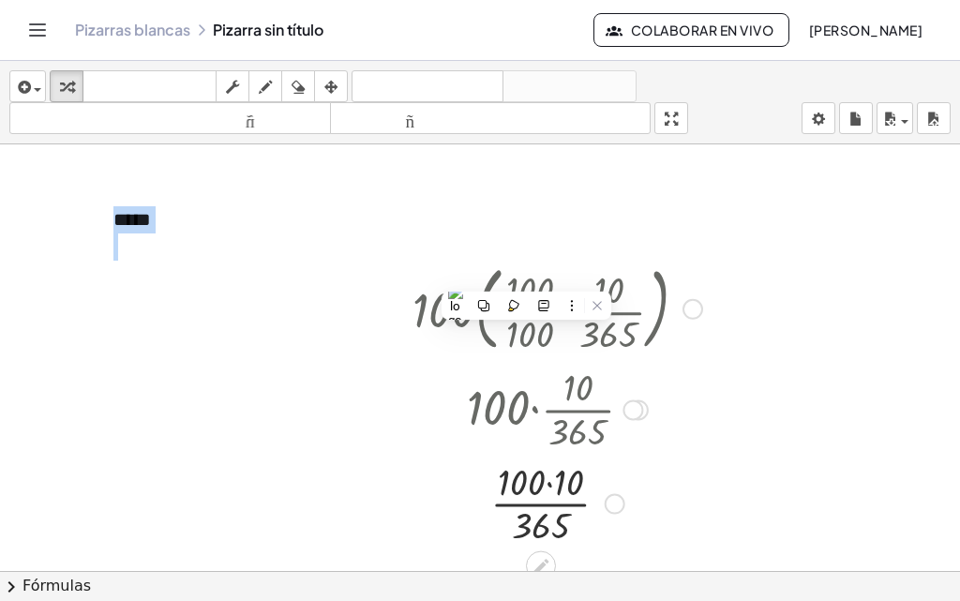
click at [481, 365] on div at bounding box center [480, 570] width 960 height 853
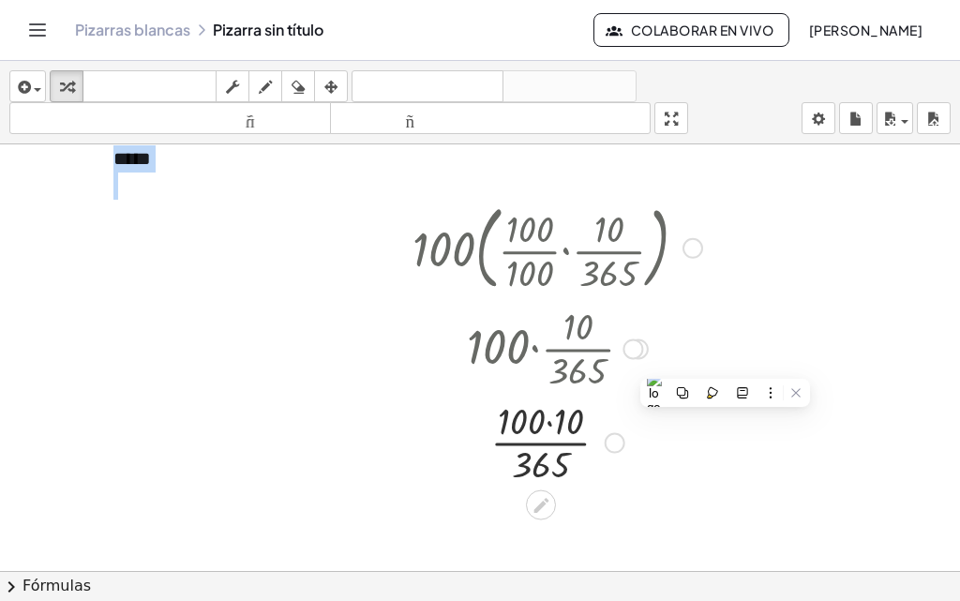
scroll to position [94, 0]
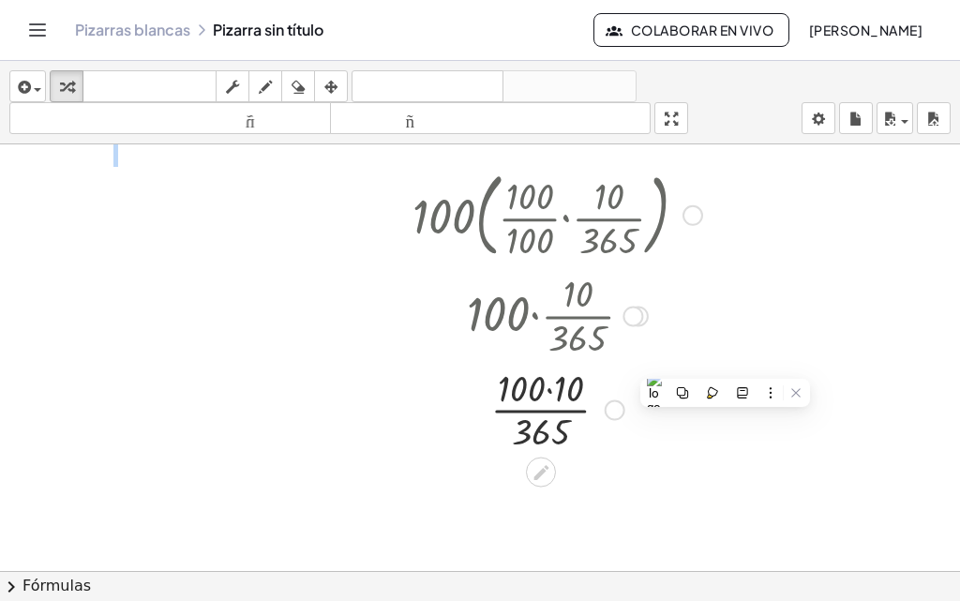
click at [481, 223] on div at bounding box center [693, 215] width 21 height 21
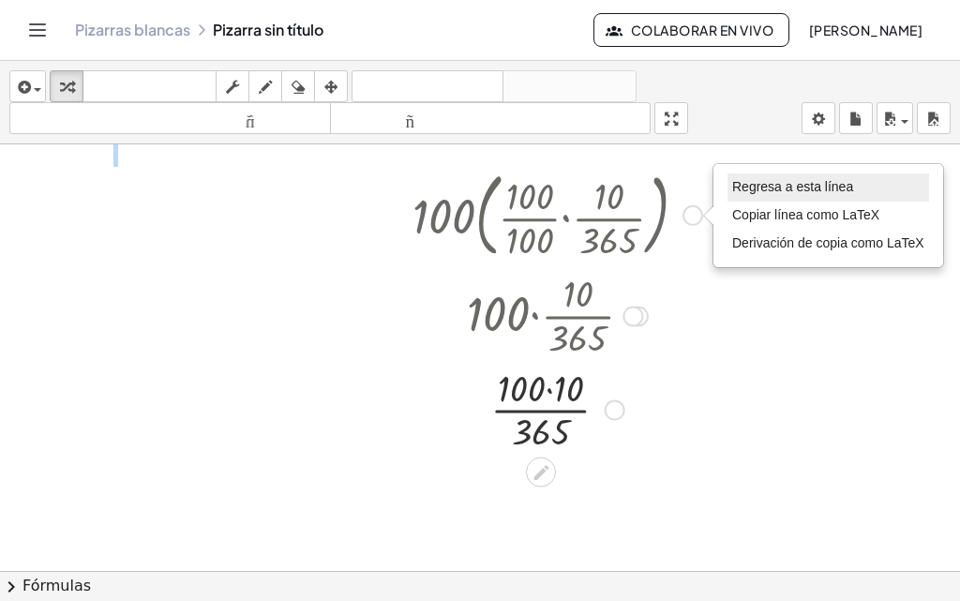
click at [481, 181] on font "Regresa a esta línea" at bounding box center [792, 186] width 121 height 15
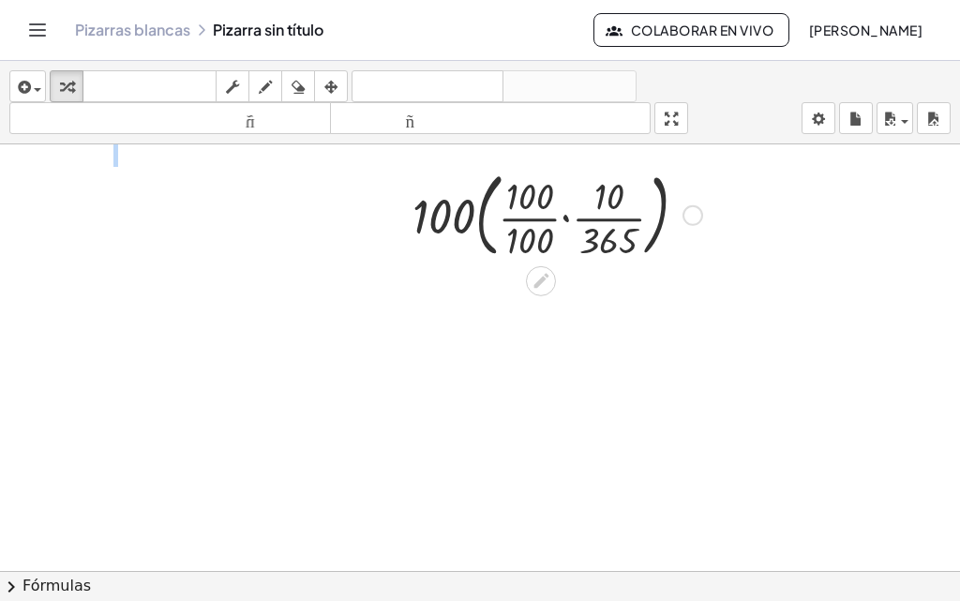
click at [481, 207] on div at bounding box center [557, 213] width 308 height 101
drag, startPoint x: 532, startPoint y: 202, endPoint x: 538, endPoint y: 191, distance: 12.2
click at [481, 191] on div at bounding box center [557, 213] width 308 height 101
drag, startPoint x: 538, startPoint y: 191, endPoint x: 540, endPoint y: 233, distance: 41.3
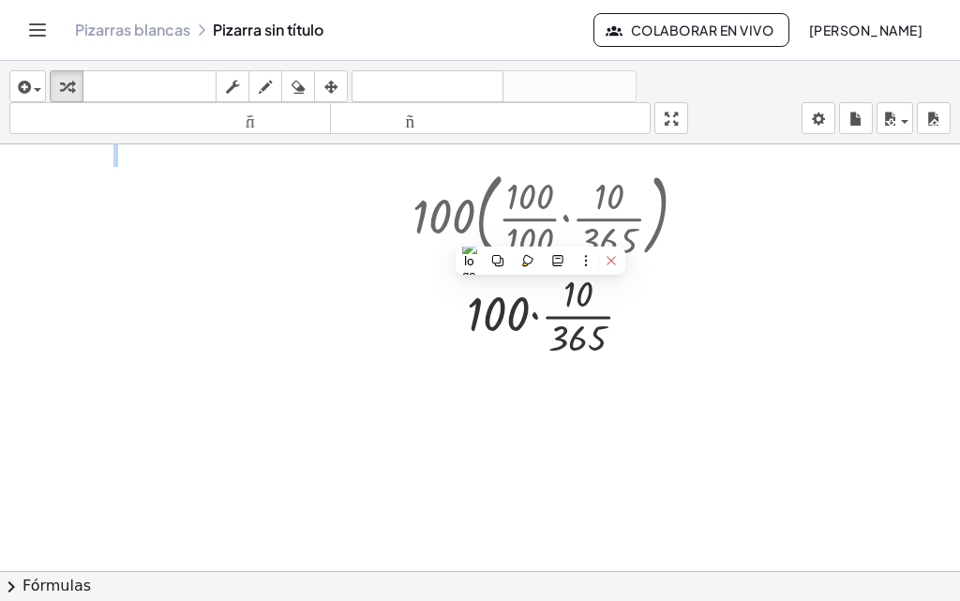
click at [481, 258] on icon at bounding box center [611, 260] width 13 height 13
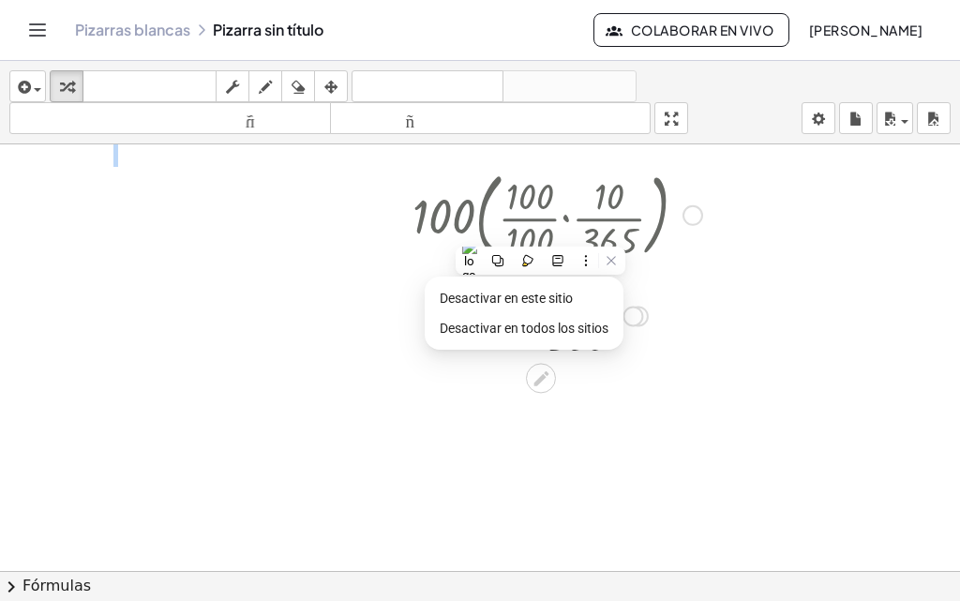
click at [481, 340] on div at bounding box center [557, 314] width 308 height 94
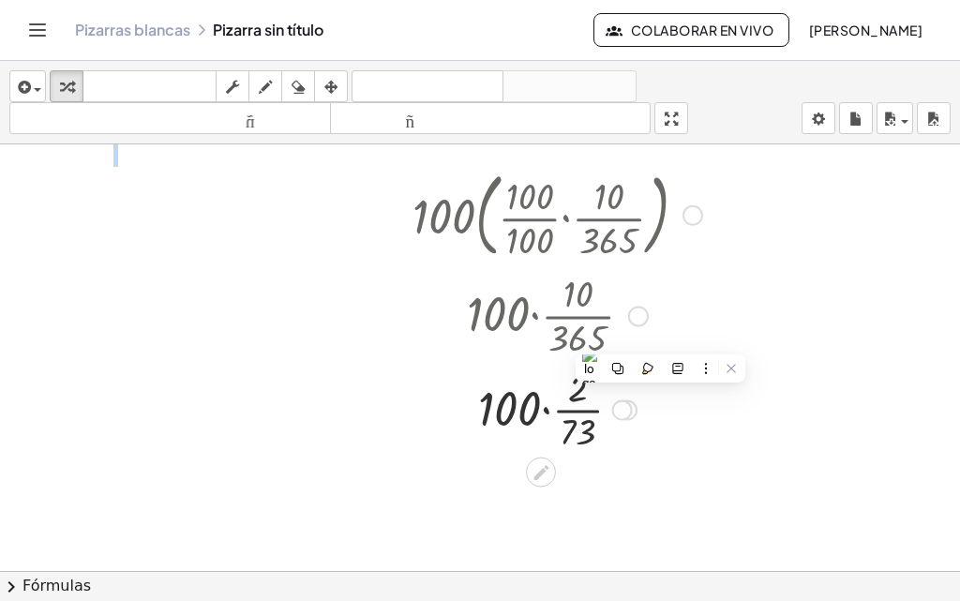
click at [481, 316] on div at bounding box center [638, 316] width 21 height 21
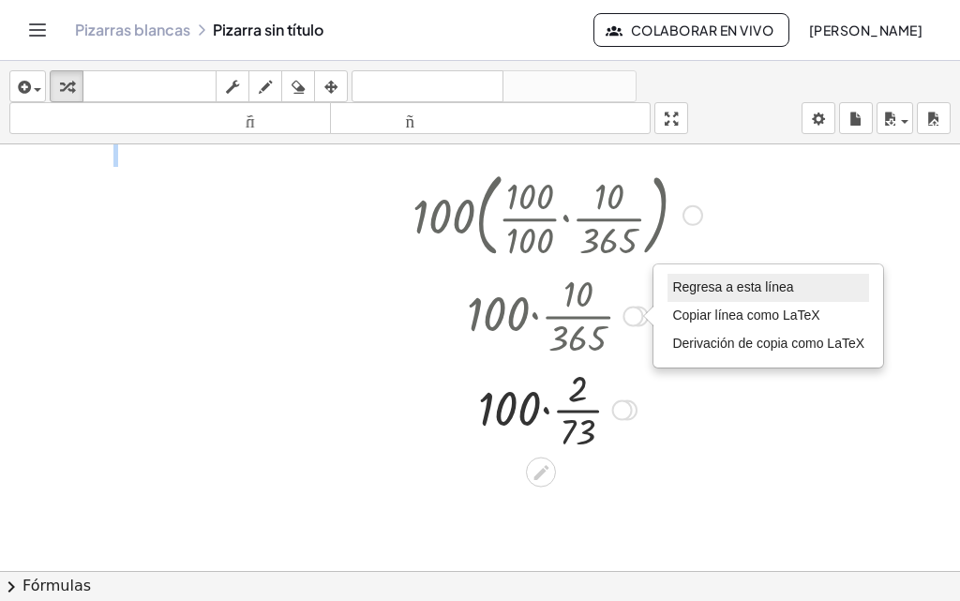
click at [481, 284] on font "Regresa a esta línea" at bounding box center [732, 286] width 121 height 15
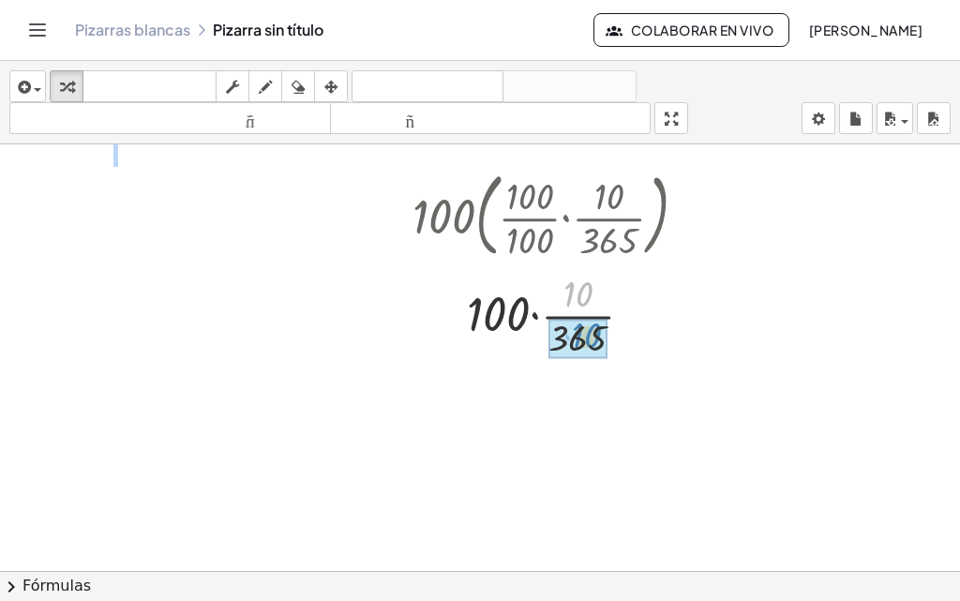
drag, startPoint x: 582, startPoint y: 287, endPoint x: 591, endPoint y: 328, distance: 42.1
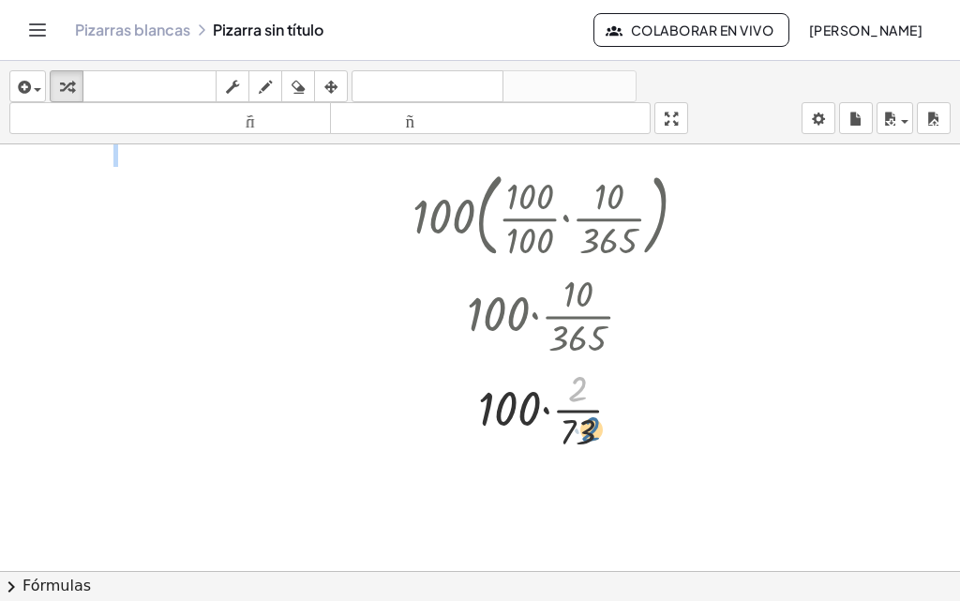
drag, startPoint x: 576, startPoint y: 384, endPoint x: 589, endPoint y: 426, distance: 43.3
click at [481, 426] on div at bounding box center [557, 409] width 308 height 94
click at [481, 380] on div at bounding box center [557, 409] width 308 height 94
drag, startPoint x: 579, startPoint y: 380, endPoint x: 579, endPoint y: 422, distance: 42.2
click at [481, 422] on div at bounding box center [557, 409] width 308 height 94
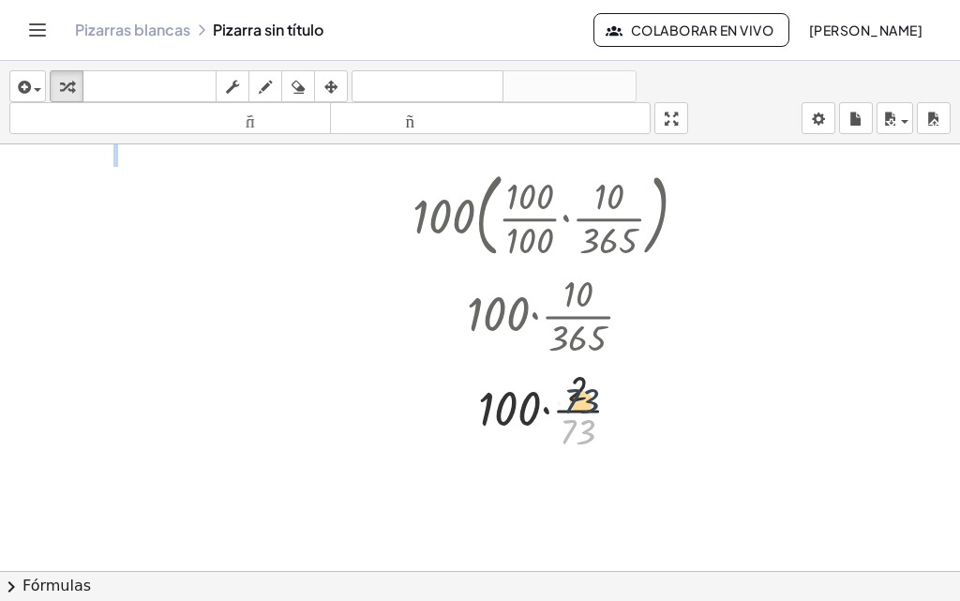
drag, startPoint x: 584, startPoint y: 423, endPoint x: 588, endPoint y: 388, distance: 34.9
click at [481, 388] on div at bounding box center [557, 409] width 308 height 94
click at [481, 473] on icon at bounding box center [541, 472] width 20 height 20
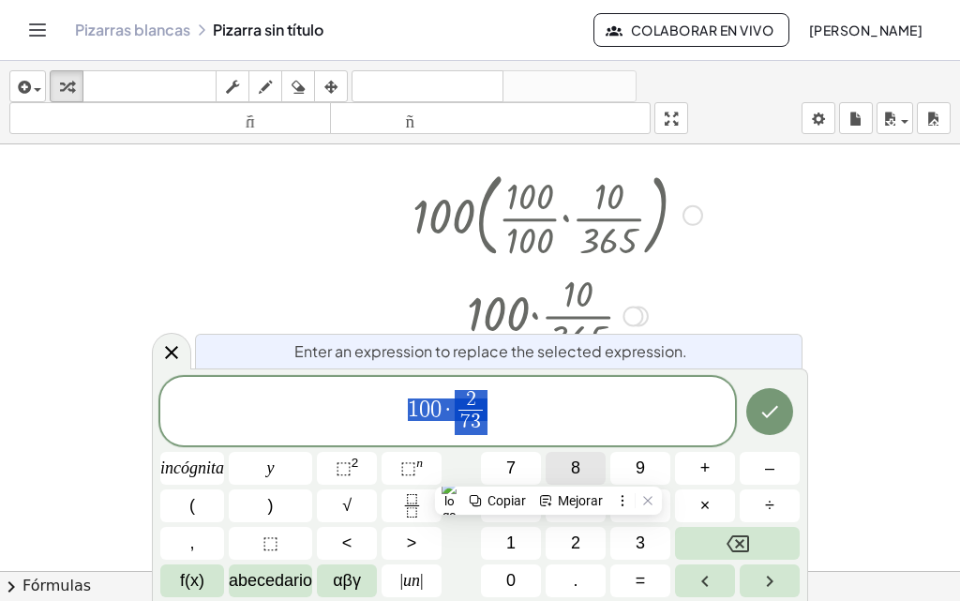
scroll to position [98, 0]
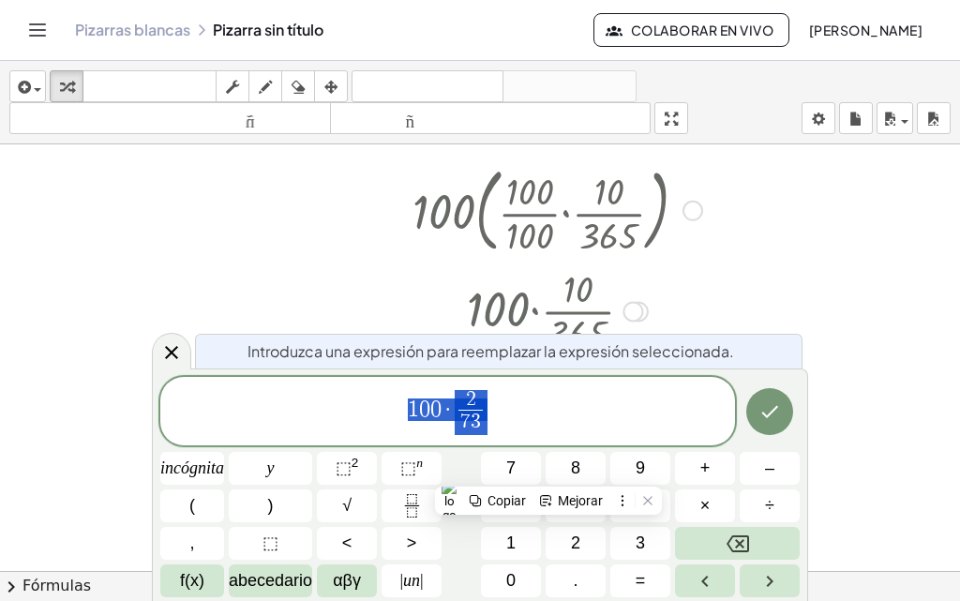
click at [481, 332] on div at bounding box center [558, 310] width 304 height 94
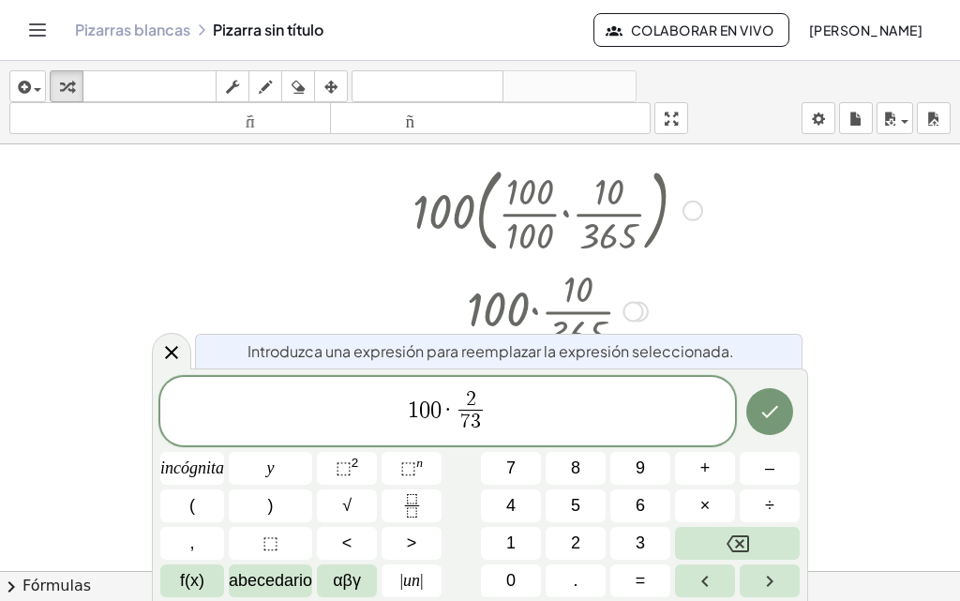
click at [481, 308] on div at bounding box center [633, 311] width 21 height 21
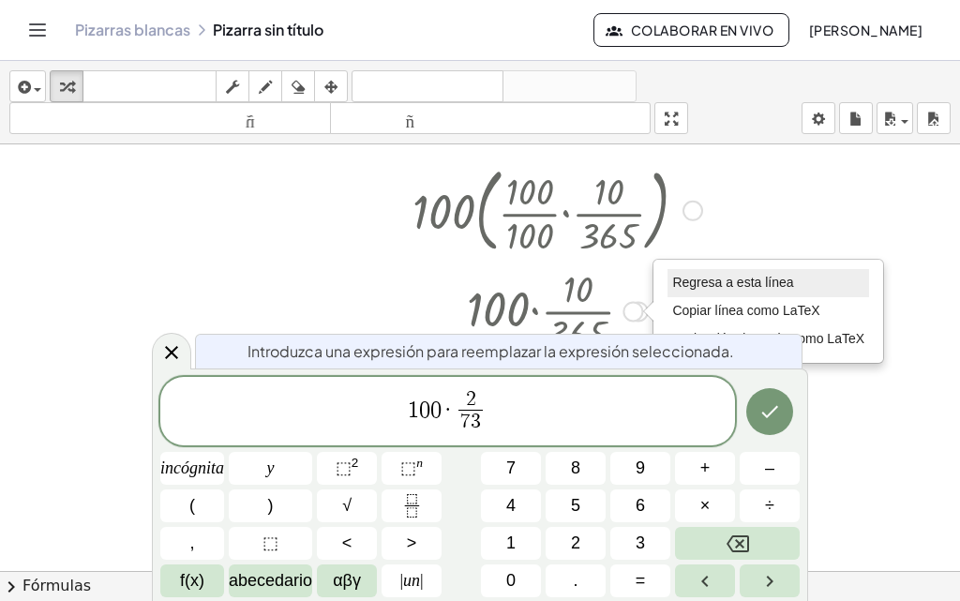
click at [481, 271] on li "Regresa a esta línea" at bounding box center [769, 283] width 202 height 28
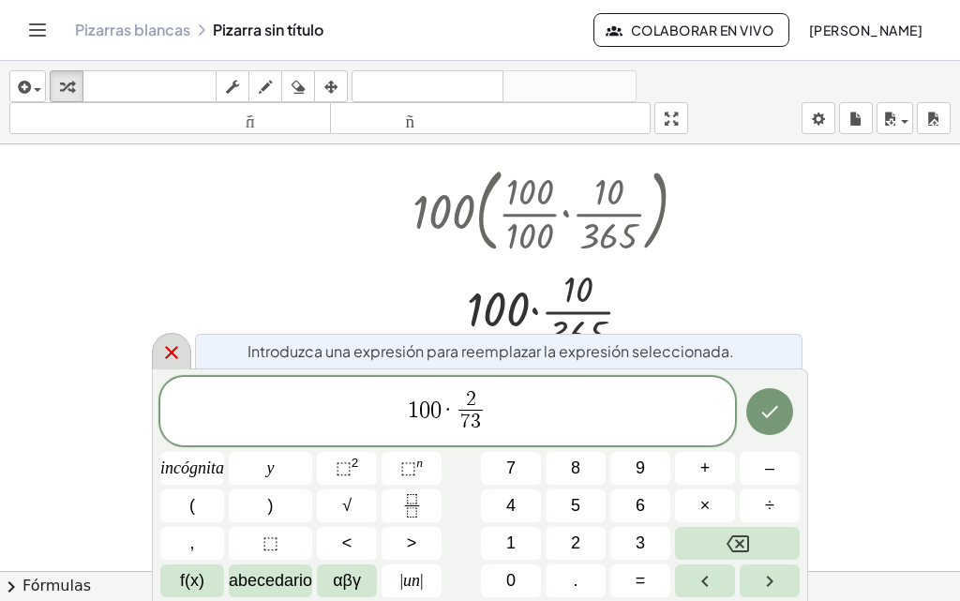
click at [164, 350] on icon at bounding box center [171, 352] width 23 height 23
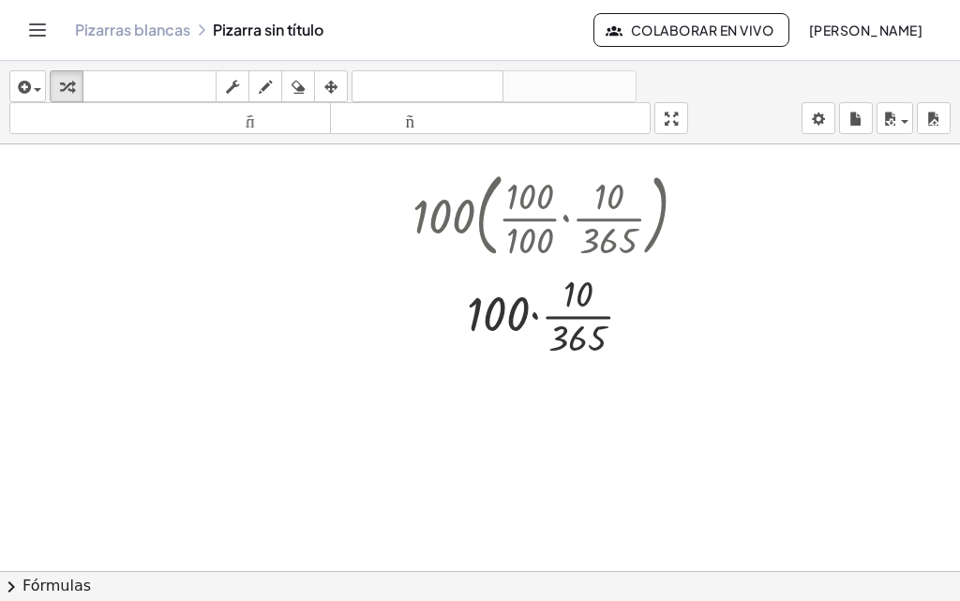
scroll to position [94, 0]
drag, startPoint x: 571, startPoint y: 339, endPoint x: 579, endPoint y: 308, distance: 32.1
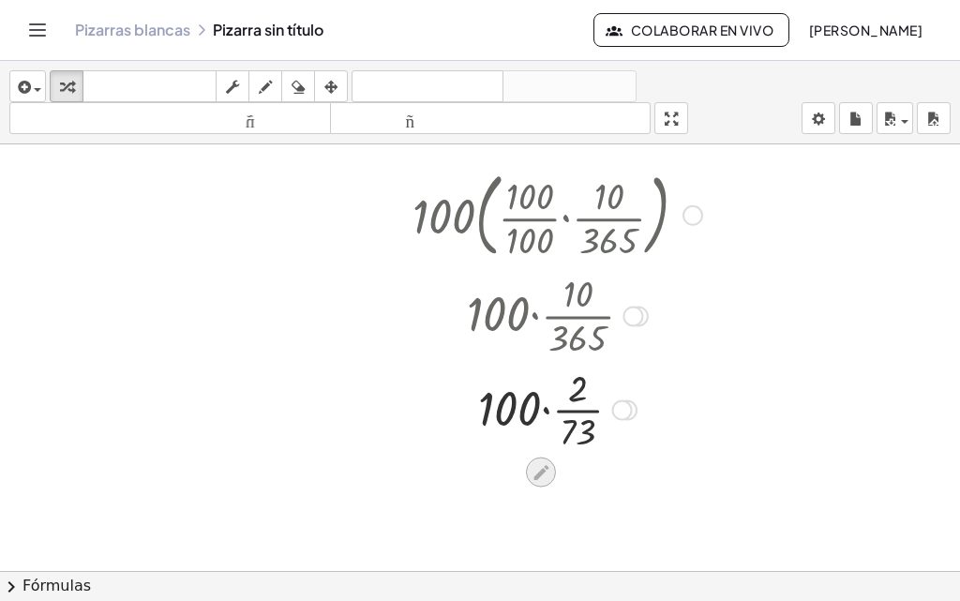
click at [481, 481] on div at bounding box center [541, 473] width 30 height 30
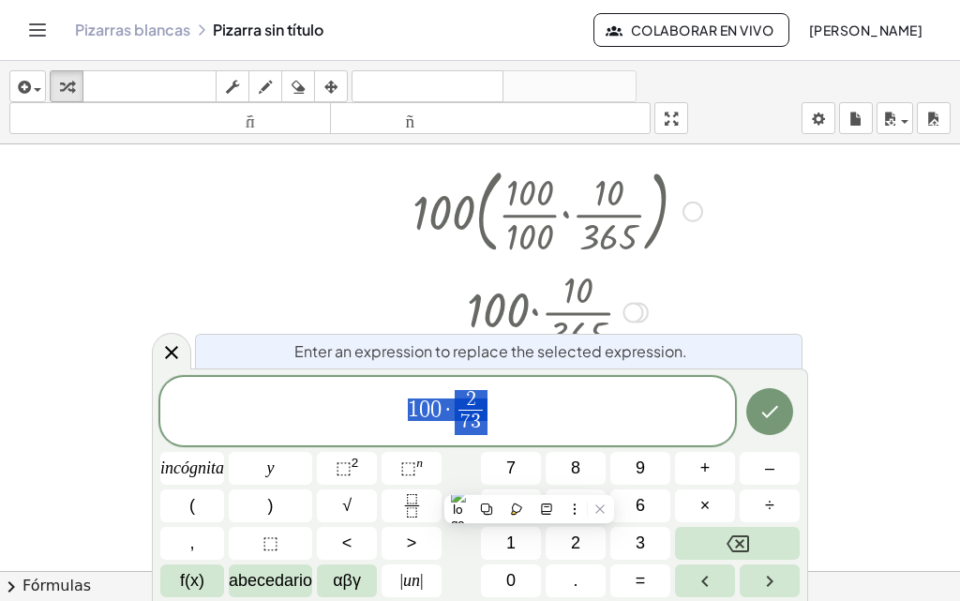
scroll to position [98, 0]
click at [481, 401] on span "1 0 0 · 2 7 3 ​ ​" at bounding box center [447, 413] width 575 height 50
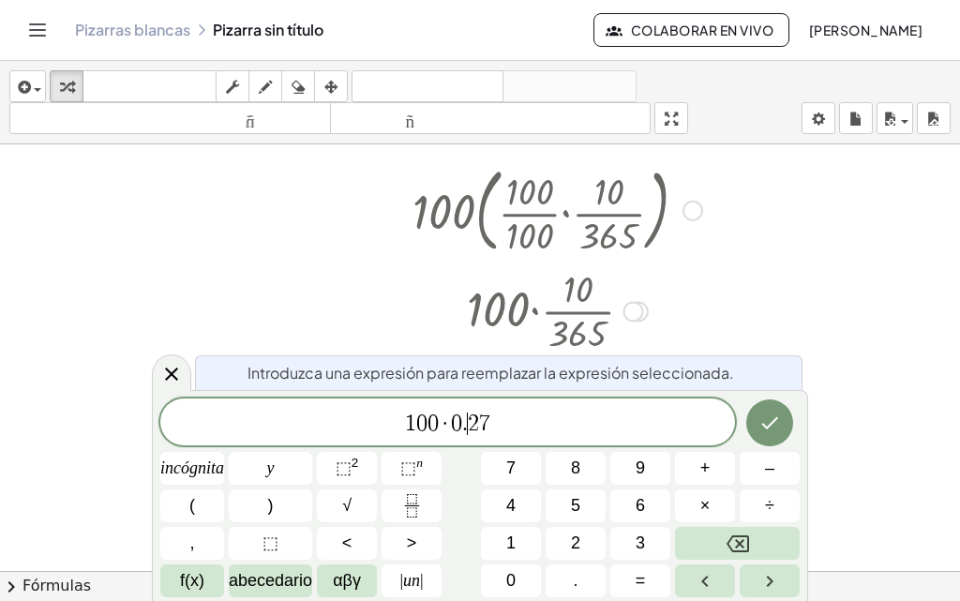
click at [471, 420] on span "2" at bounding box center [473, 424] width 11 height 23
click at [481, 417] on span "1 0 0 · 0 . 0 2 7 ​" at bounding box center [447, 424] width 575 height 26
click at [481, 414] on icon "Hecho" at bounding box center [770, 423] width 23 height 23
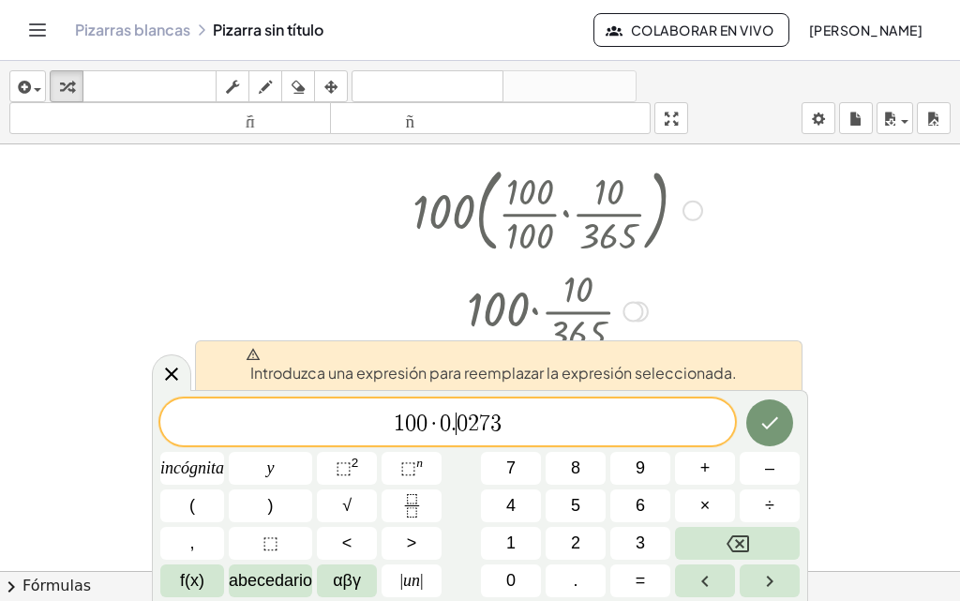
click at [462, 429] on span "0" at bounding box center [462, 424] width 11 height 23
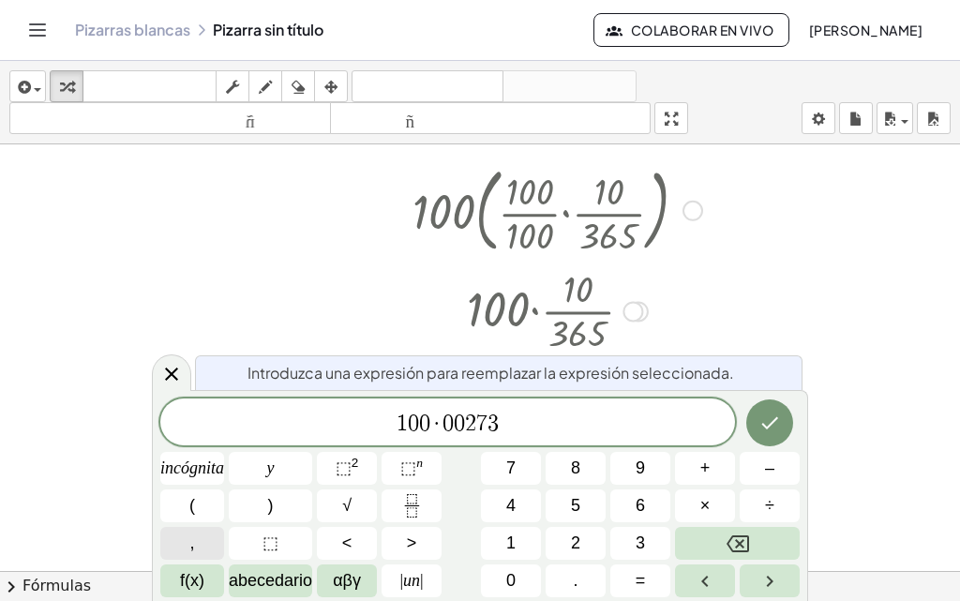
click at [172, 551] on button "," at bounding box center [192, 543] width 64 height 33
click at [481, 424] on icon "Hecho" at bounding box center [770, 423] width 23 height 23
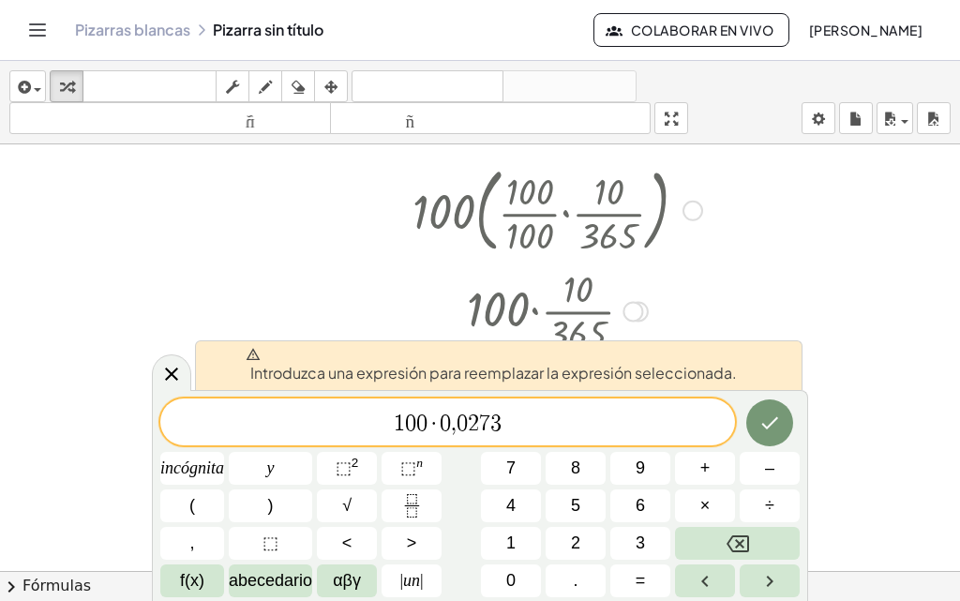
click at [481, 387] on div "Introduzca una expresión para reemplazar la expresión seleccionada." at bounding box center [499, 365] width 608 height 50
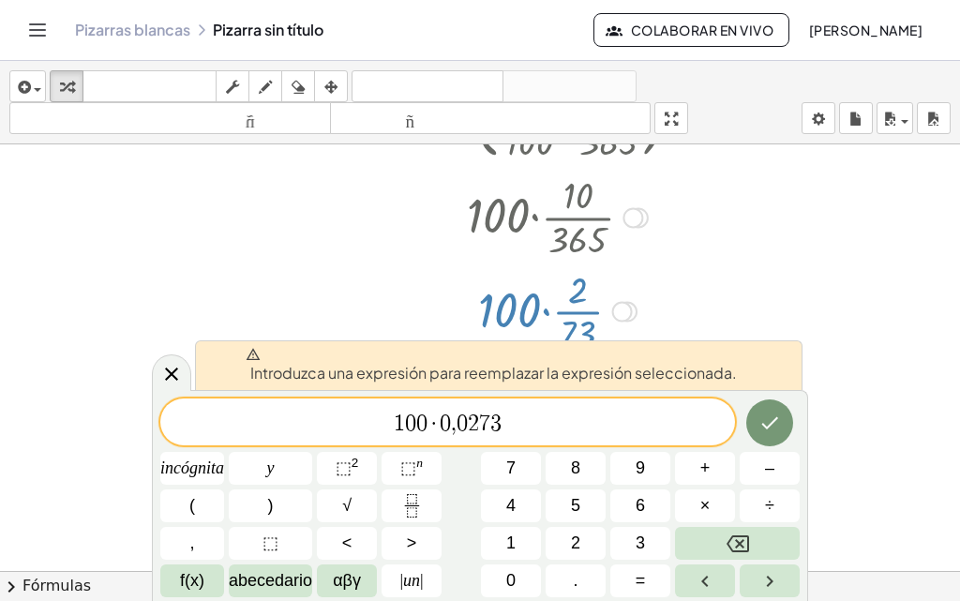
scroll to position [286, 0]
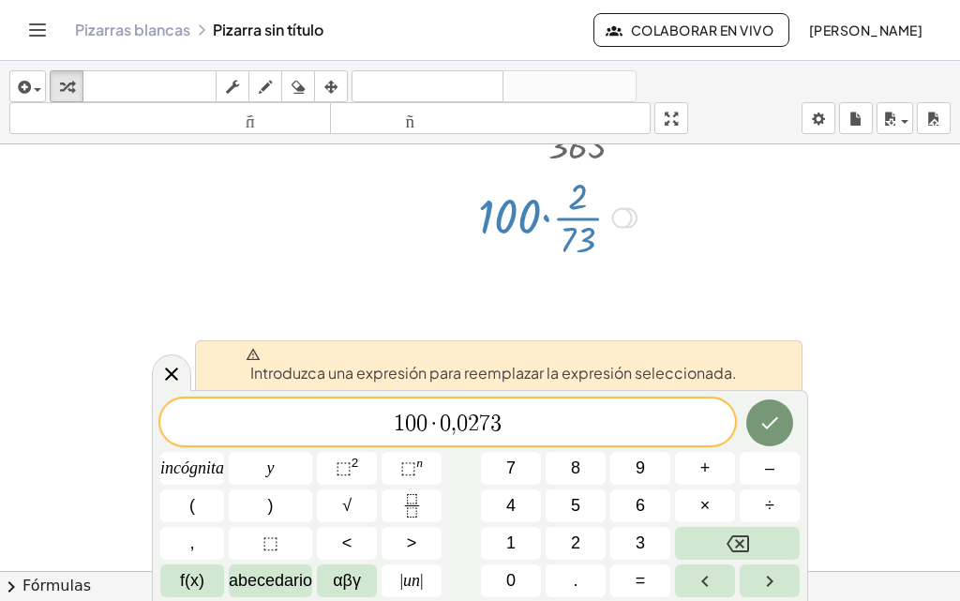
click at [481, 223] on div at bounding box center [557, 217] width 308 height 94
drag, startPoint x: 568, startPoint y: 230, endPoint x: 536, endPoint y: 226, distance: 32.1
click at [481, 232] on div at bounding box center [557, 217] width 308 height 94
drag, startPoint x: 510, startPoint y: 218, endPoint x: 595, endPoint y: 229, distance: 85.9
click at [481, 229] on div at bounding box center [557, 217] width 308 height 94
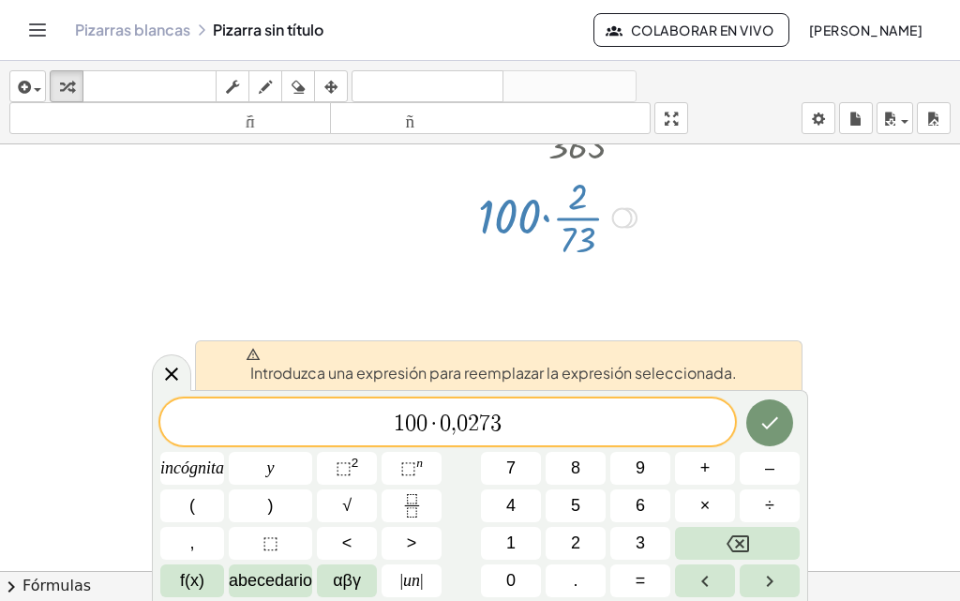
drag, startPoint x: 595, startPoint y: 234, endPoint x: 591, endPoint y: 278, distance: 44.3
click at [481, 254] on div at bounding box center [557, 217] width 308 height 94
click at [481, 409] on div "1 0 0 · 0 , 0 2 7 3" at bounding box center [447, 422] width 575 height 47
click at [481, 426] on icon "Hecho" at bounding box center [770, 423] width 23 height 23
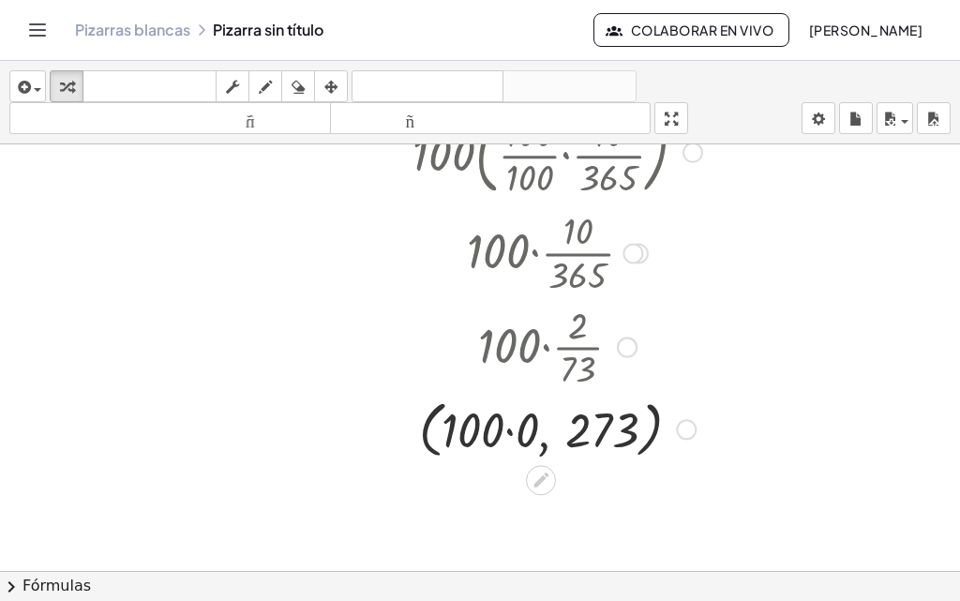
scroll to position [188, 0]
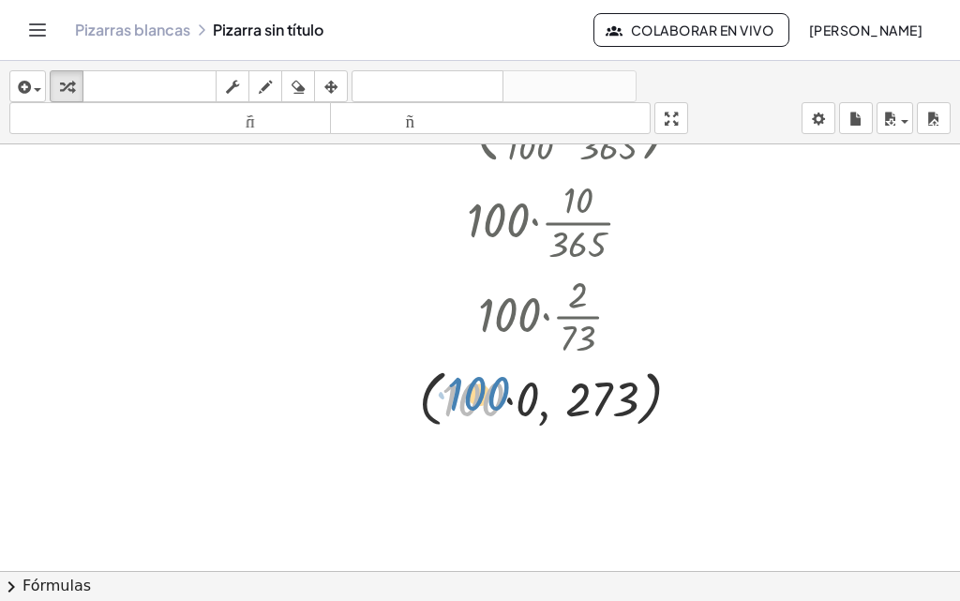
click at [479, 391] on div at bounding box center [557, 397] width 308 height 71
click at [481, 446] on icon at bounding box center [541, 450] width 20 height 20
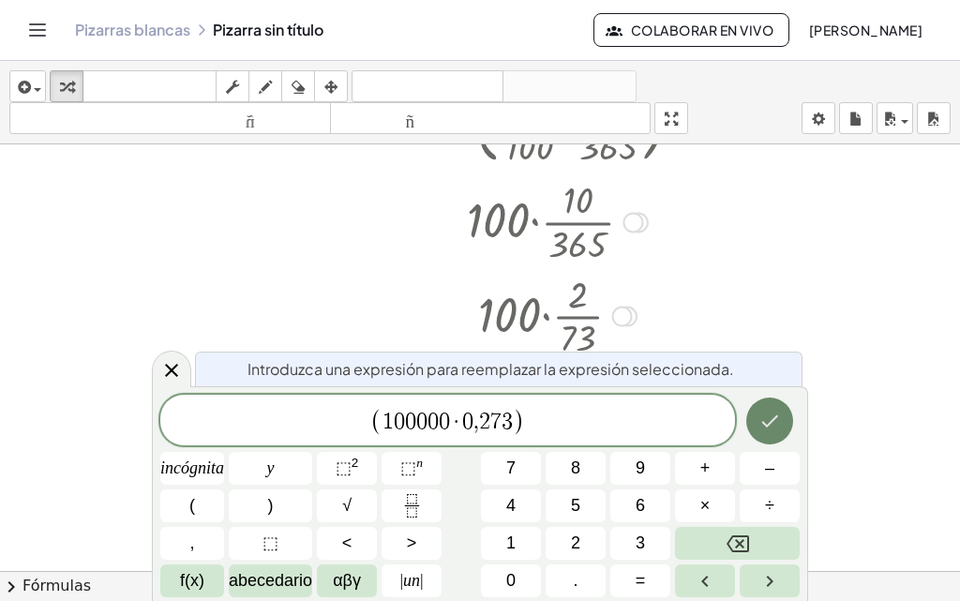
click at [481, 417] on icon "Hecho" at bounding box center [770, 421] width 23 height 23
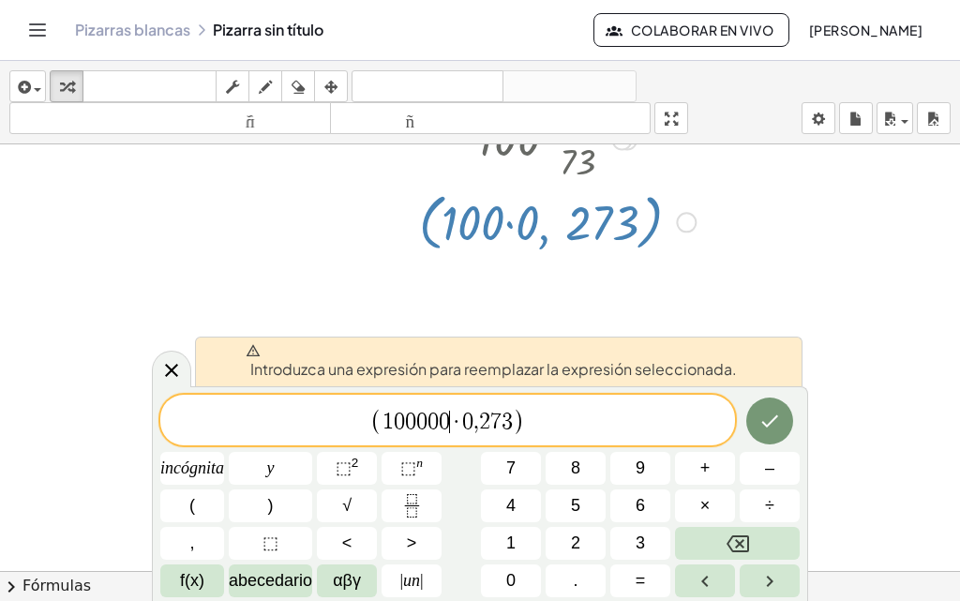
scroll to position [375, 0]
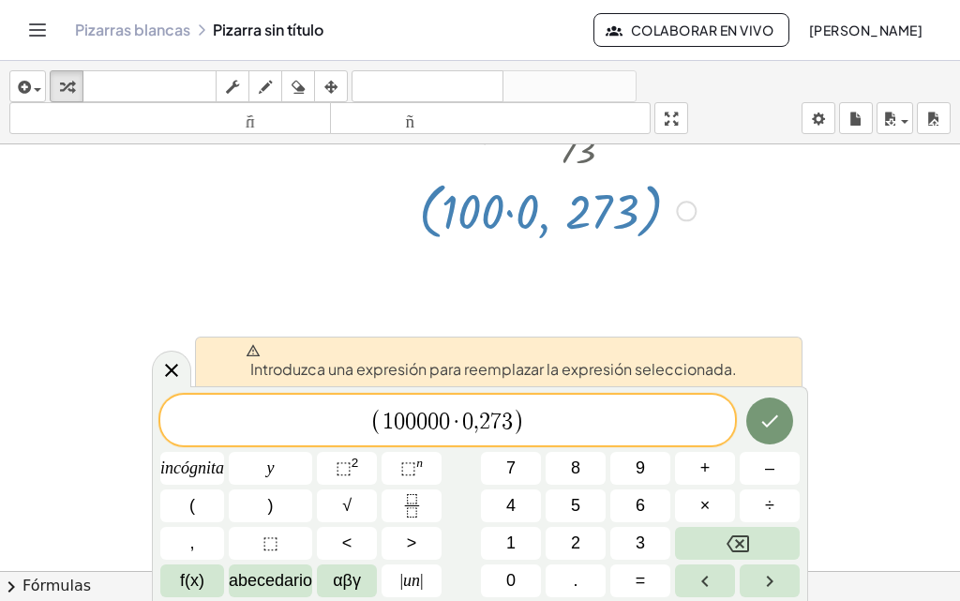
click at [481, 220] on div at bounding box center [557, 209] width 308 height 71
click at [481, 405] on button "Hecho" at bounding box center [769, 421] width 47 height 47
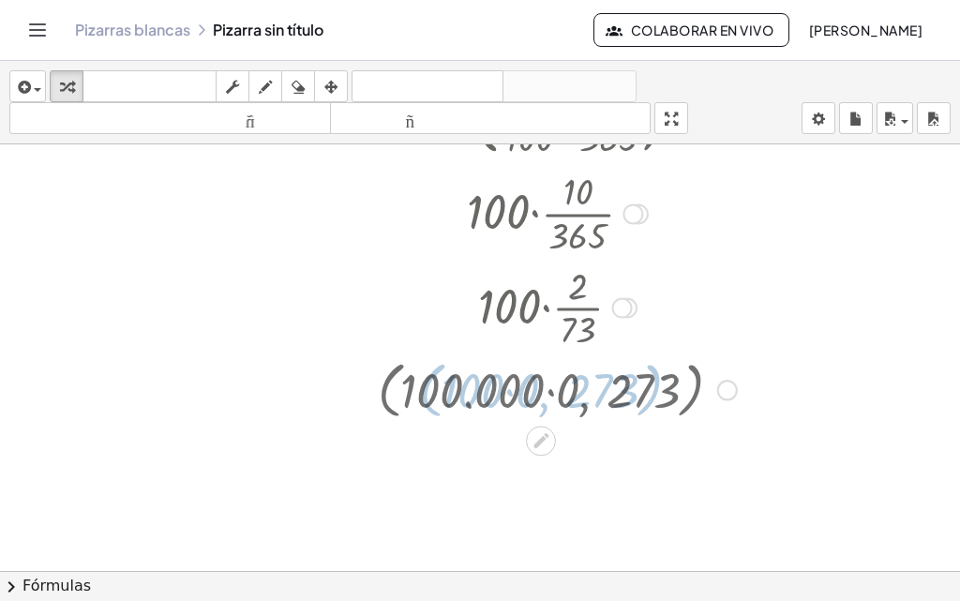
scroll to position [188, 0]
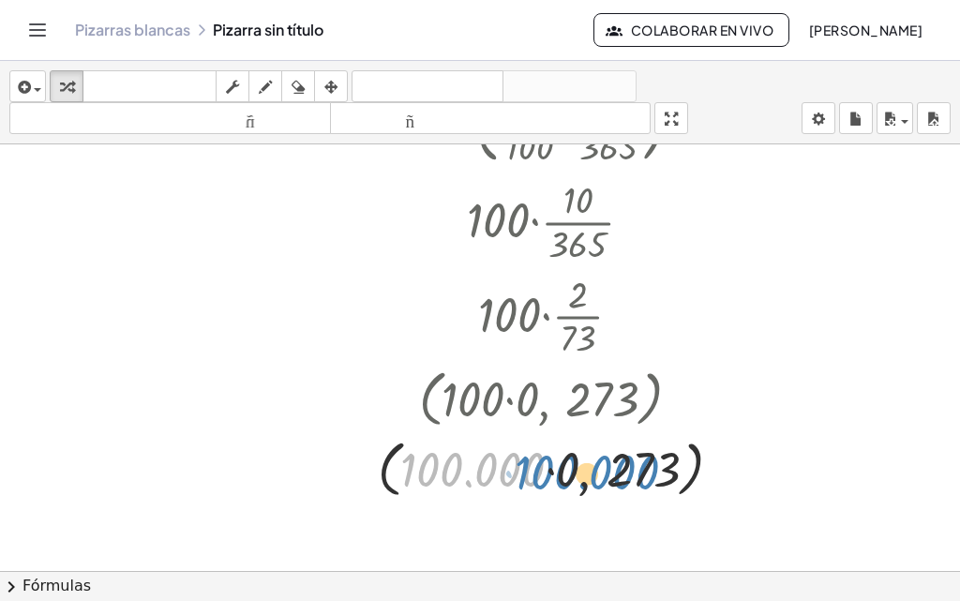
drag, startPoint x: 507, startPoint y: 464, endPoint x: 669, endPoint y: 468, distance: 161.3
click at [481, 468] on div at bounding box center [557, 467] width 308 height 71
drag, startPoint x: 519, startPoint y: 471, endPoint x: 623, endPoint y: 469, distance: 103.2
click at [481, 469] on div at bounding box center [557, 467] width 308 height 71
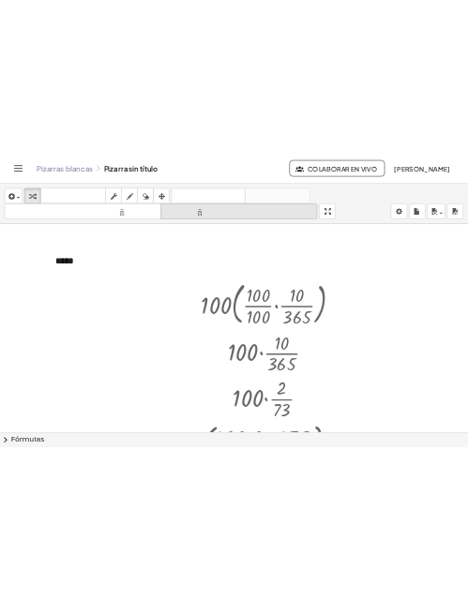
scroll to position [0, 0]
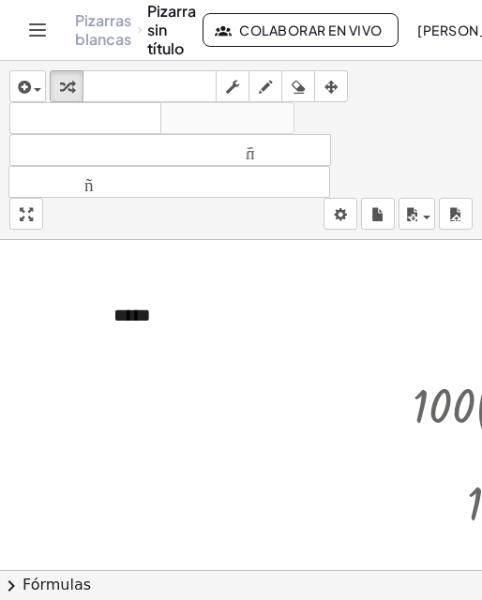
click at [430, 30] on font "[PERSON_NAME]" at bounding box center [473, 30] width 113 height 17
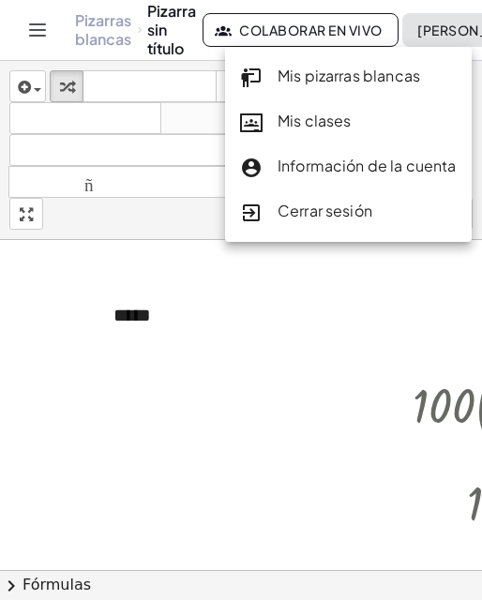
click at [397, 162] on font "Información de la cuenta" at bounding box center [367, 166] width 179 height 20
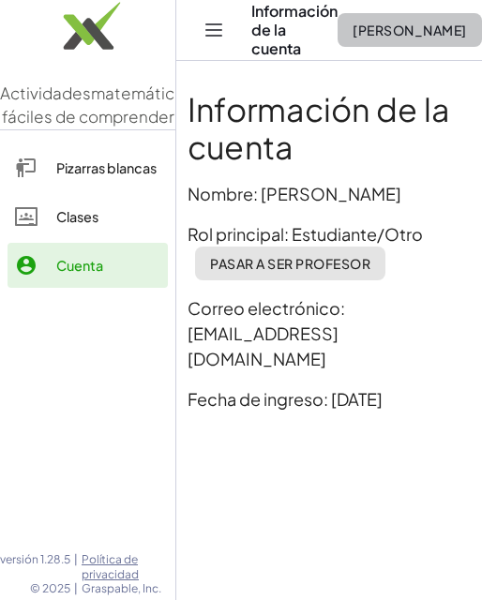
click at [400, 37] on font "[PERSON_NAME]" at bounding box center [409, 30] width 113 height 17
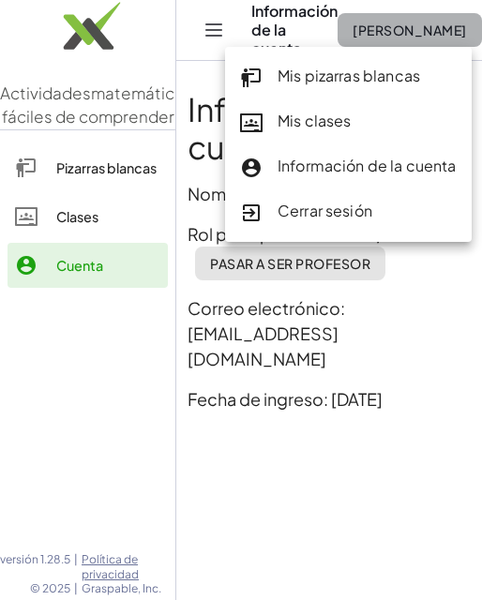
click at [400, 37] on font "[PERSON_NAME]" at bounding box center [409, 30] width 113 height 17
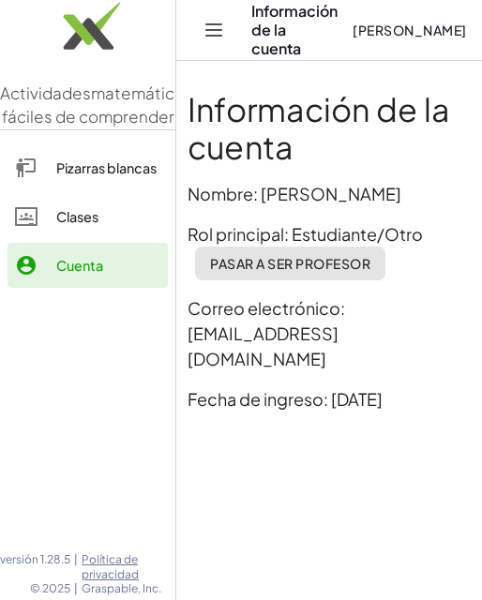
click at [149, 47] on img at bounding box center [87, 31] width 175 height 80
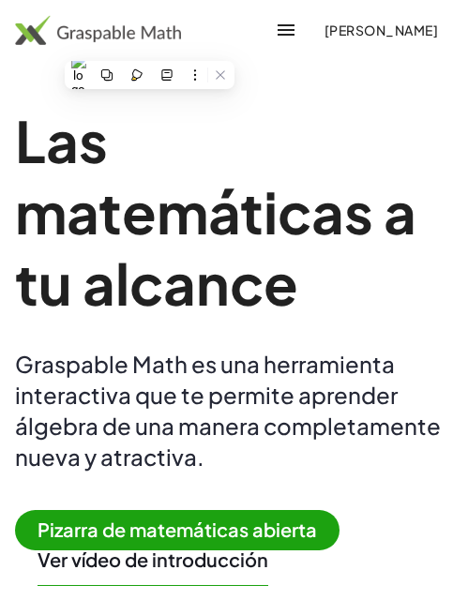
click at [219, 126] on h1 "Las matemáticas a tu alcance" at bounding box center [244, 212] width 459 height 214
